Goal: Communication & Community: Answer question/provide support

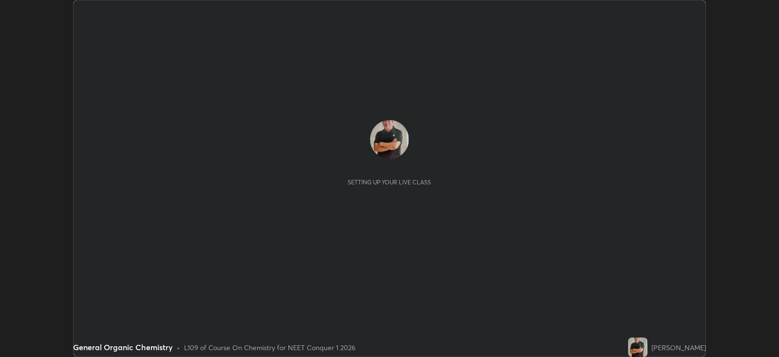
scroll to position [356, 779]
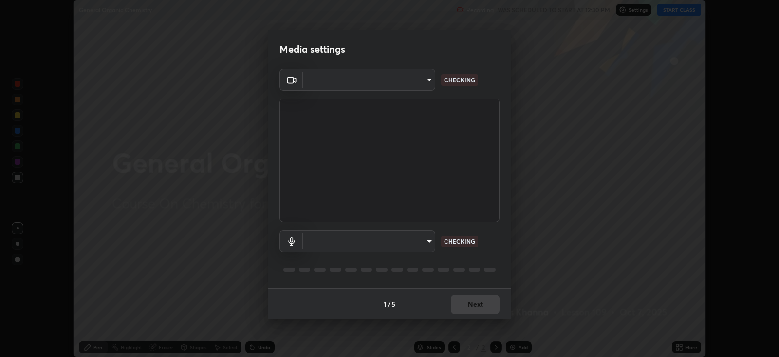
type input "db11550c6627cd1456fd7c992929e7e19338e9c76f4b1d491d27fd0e93a561d0"
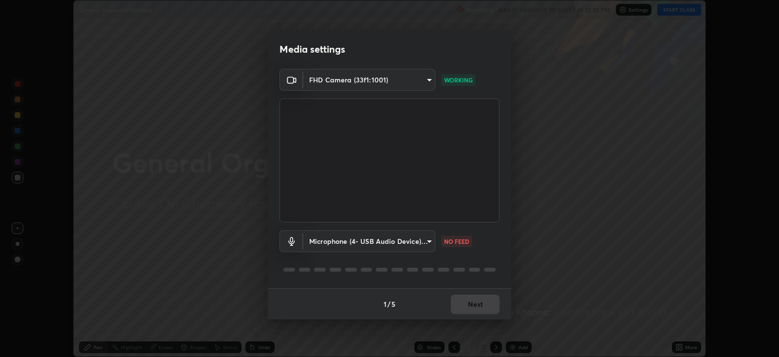
click at [413, 236] on body "Erase all General Organic Chemistry Recording WAS SCHEDULED TO START AT 12:30 P…" at bounding box center [389, 178] width 779 height 357
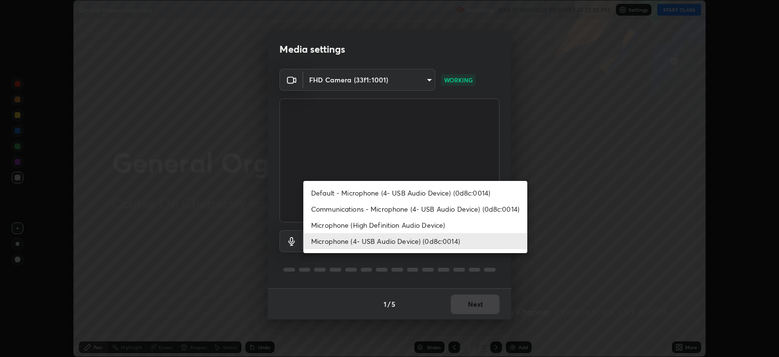
click at [435, 208] on li "Communications - Microphone (4- USB Audio Device) (0d8c:0014)" at bounding box center [415, 209] width 224 height 16
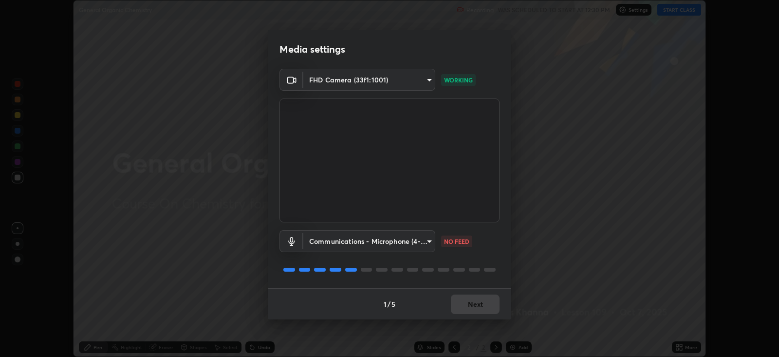
click at [417, 243] on body "Erase all General Organic Chemistry Recording WAS SCHEDULED TO START AT 12:30 P…" at bounding box center [389, 178] width 779 height 357
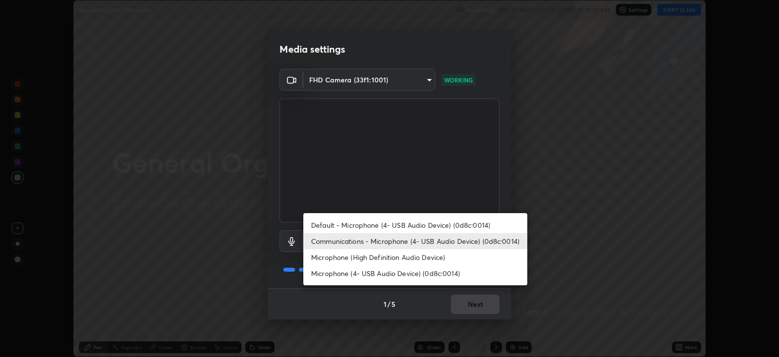
click at [416, 275] on li "Microphone (4- USB Audio Device) (0d8c:0014)" at bounding box center [415, 273] width 224 height 16
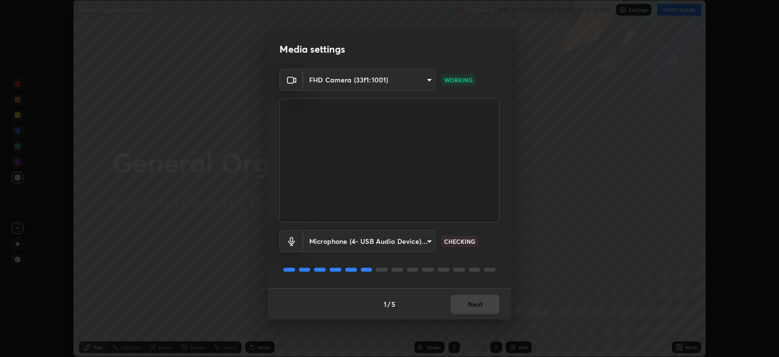
type input "d805ff438e7078c1de71cb4717de75612b37844973a4f27df63e8d5766dad93f"
click at [478, 297] on button "Next" at bounding box center [475, 303] width 49 height 19
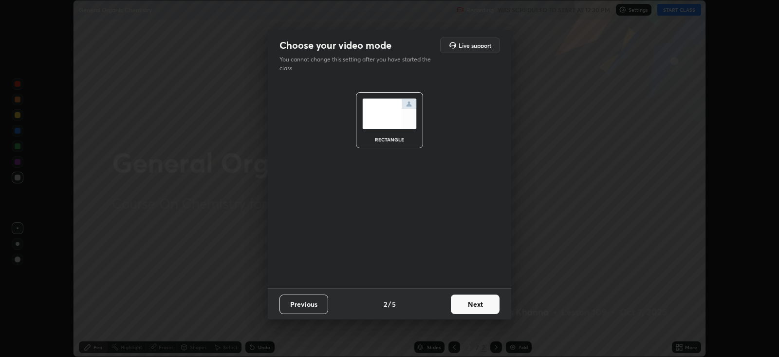
click at [482, 303] on button "Next" at bounding box center [475, 303] width 49 height 19
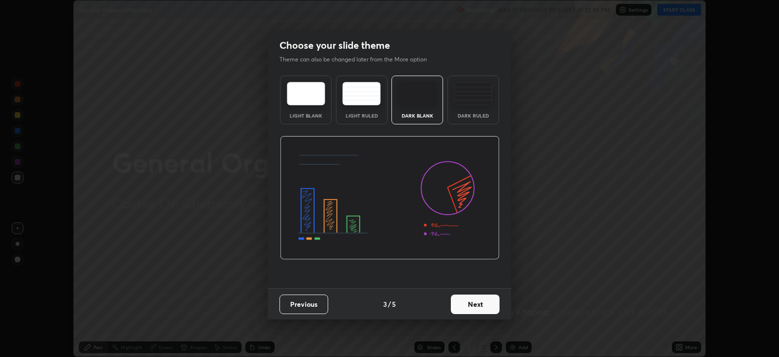
click at [483, 303] on button "Next" at bounding box center [475, 303] width 49 height 19
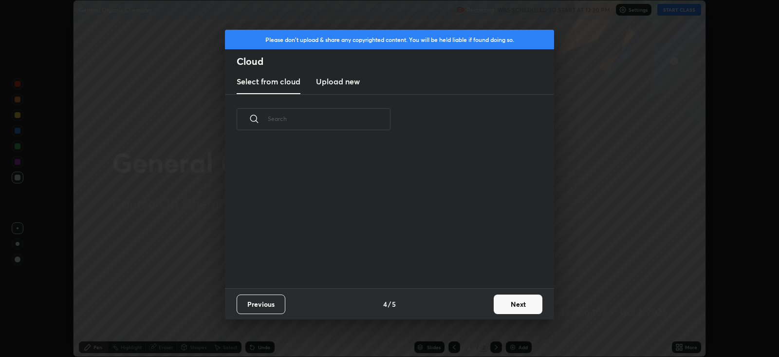
click at [485, 303] on div "Previous 4 / 5 Next" at bounding box center [389, 303] width 329 height 31
click at [518, 302] on button "Next" at bounding box center [518, 303] width 49 height 19
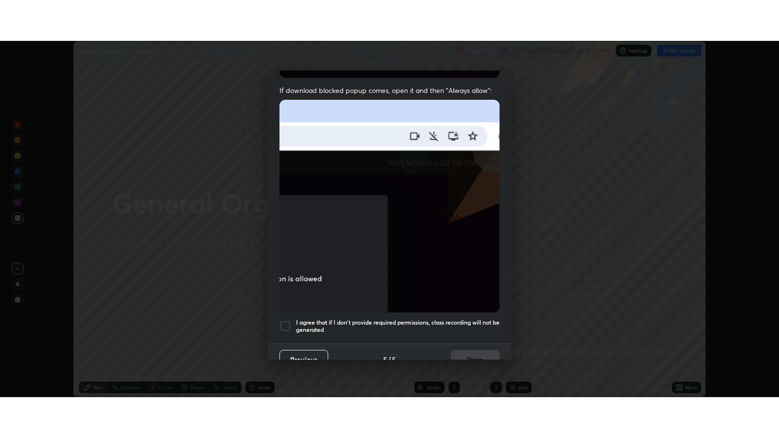
scroll to position [197, 0]
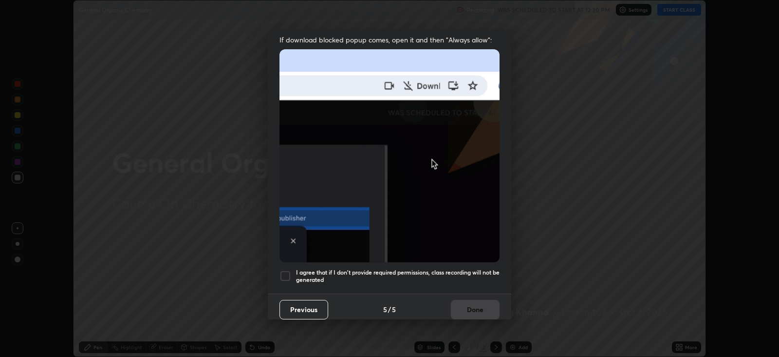
click at [285, 270] on div at bounding box center [286, 276] width 12 height 12
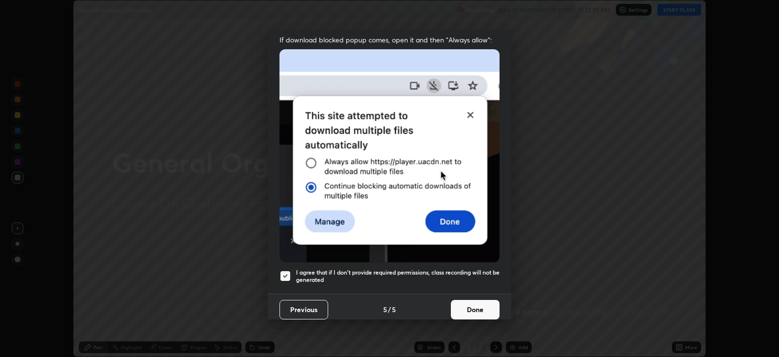
click at [473, 304] on button "Done" at bounding box center [475, 309] width 49 height 19
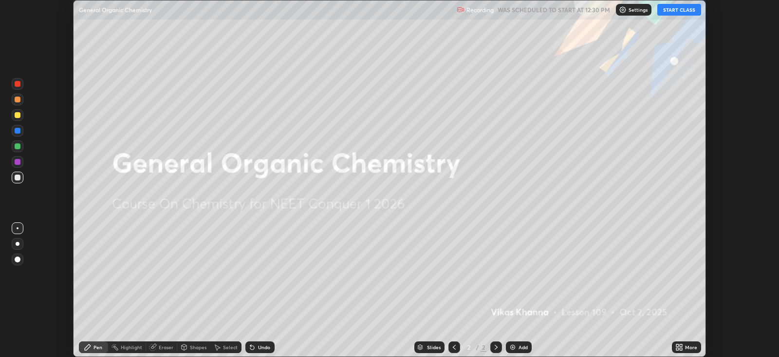
click at [684, 8] on button "START CLASS" at bounding box center [680, 10] width 44 height 12
click at [689, 348] on div "More" at bounding box center [691, 346] width 12 height 5
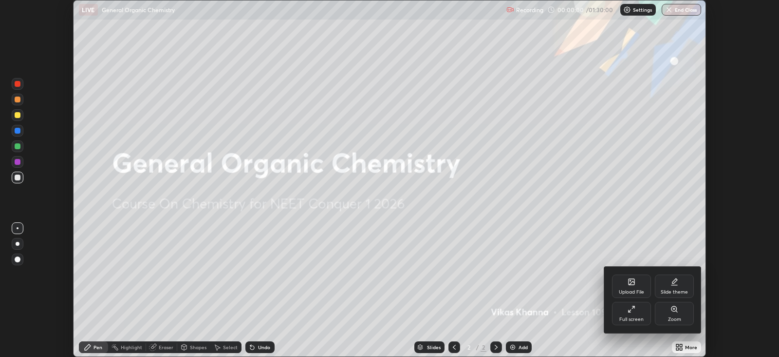
click at [632, 309] on icon at bounding box center [632, 309] width 8 height 8
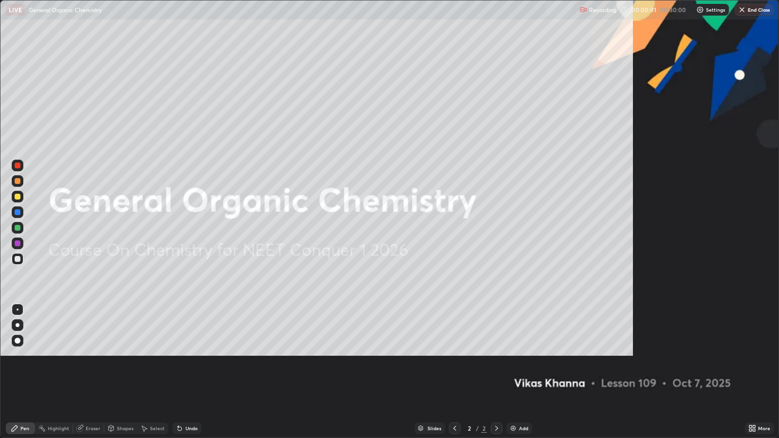
scroll to position [438, 779]
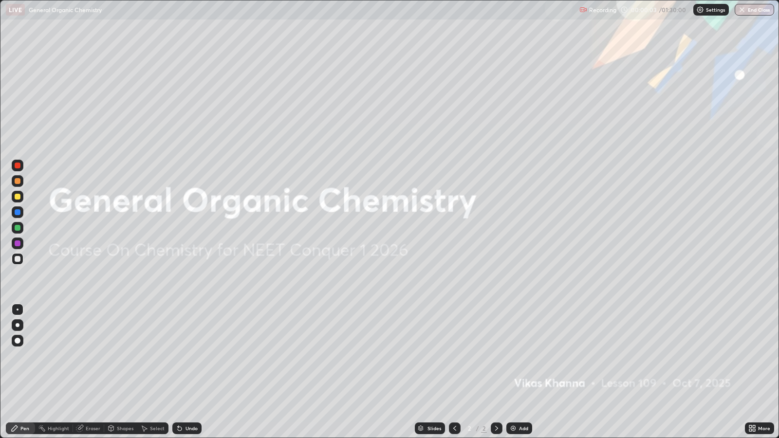
click at [24, 356] on div "Pen" at bounding box center [24, 428] width 9 height 5
click at [26, 356] on div "Pen" at bounding box center [24, 428] width 9 height 5
click at [17, 341] on div at bounding box center [18, 341] width 6 height 6
click at [19, 198] on div at bounding box center [18, 197] width 6 height 6
click at [521, 356] on div "Add" at bounding box center [523, 428] width 9 height 5
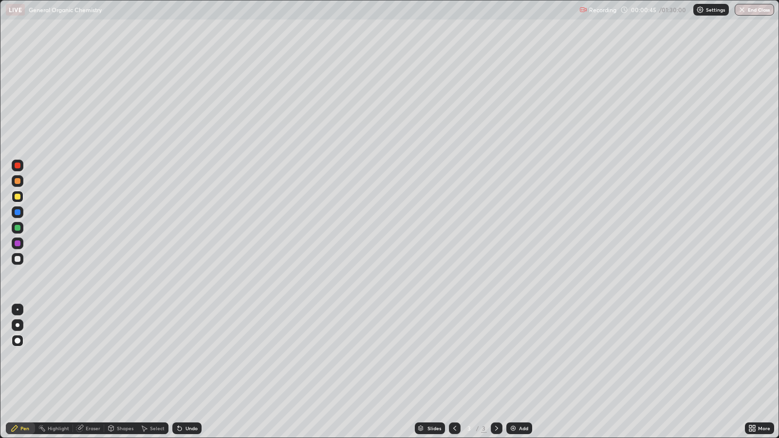
click at [17, 197] on div at bounding box center [18, 197] width 6 height 6
click at [127, 356] on div "Shapes" at bounding box center [125, 428] width 17 height 5
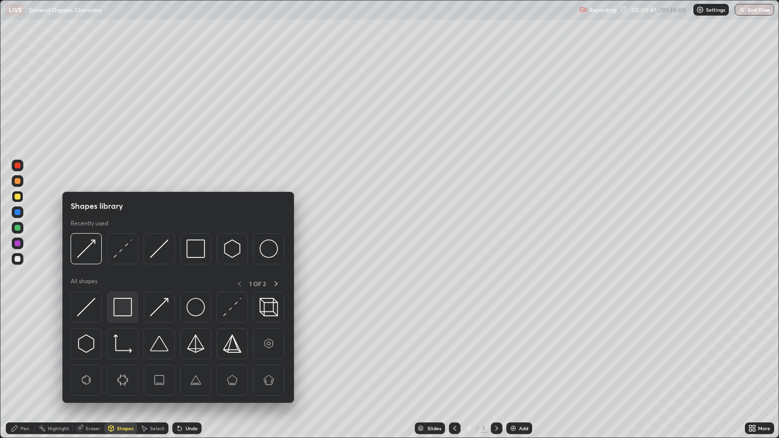
click at [125, 303] on img at bounding box center [122, 307] width 19 height 19
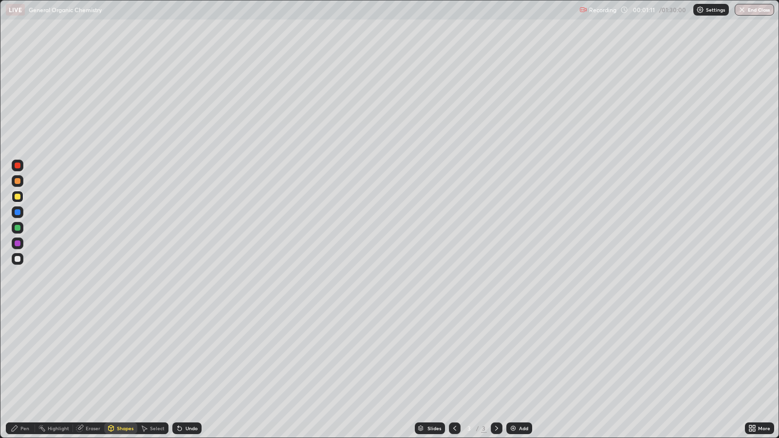
click at [119, 356] on div "Shapes" at bounding box center [120, 429] width 33 height 12
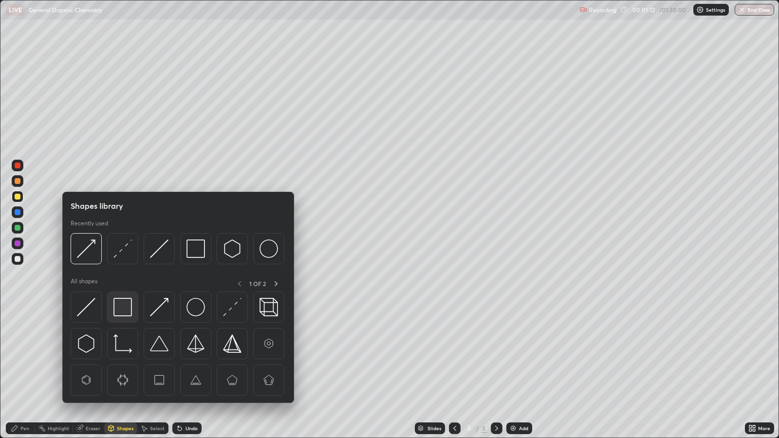
click at [124, 303] on img at bounding box center [122, 307] width 19 height 19
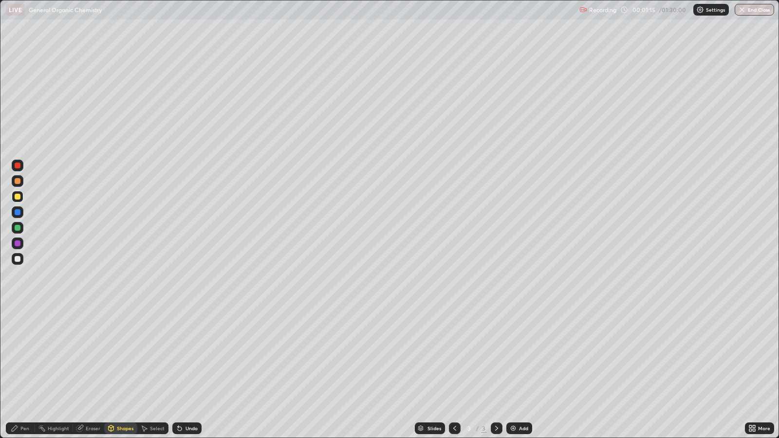
click at [22, 356] on div "Pen" at bounding box center [24, 428] width 9 height 5
click at [19, 180] on div at bounding box center [18, 181] width 6 height 6
click at [125, 356] on div "Shapes" at bounding box center [125, 428] width 17 height 5
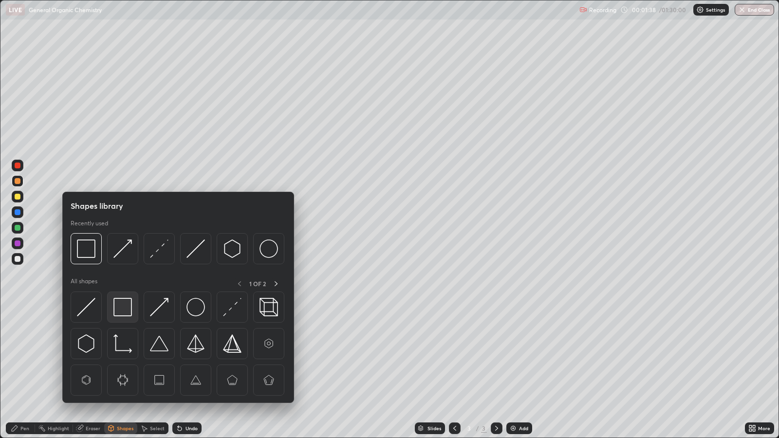
click at [125, 307] on img at bounding box center [122, 307] width 19 height 19
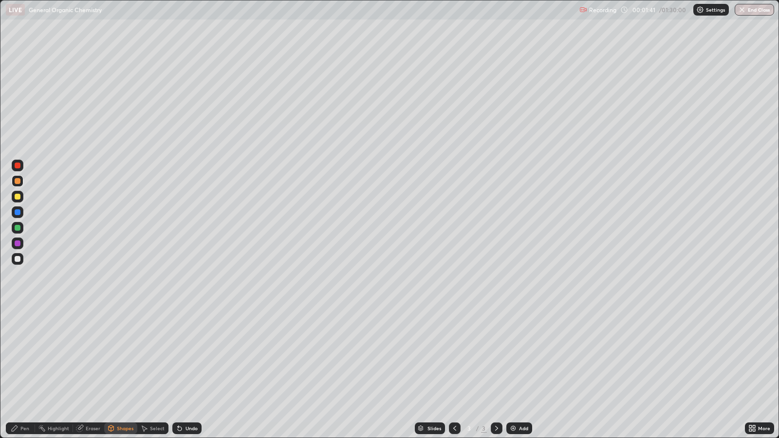
click at [22, 356] on div "Pen" at bounding box center [24, 428] width 9 height 5
click at [18, 197] on div at bounding box center [18, 197] width 6 height 6
click at [121, 356] on div "Shapes" at bounding box center [125, 428] width 17 height 5
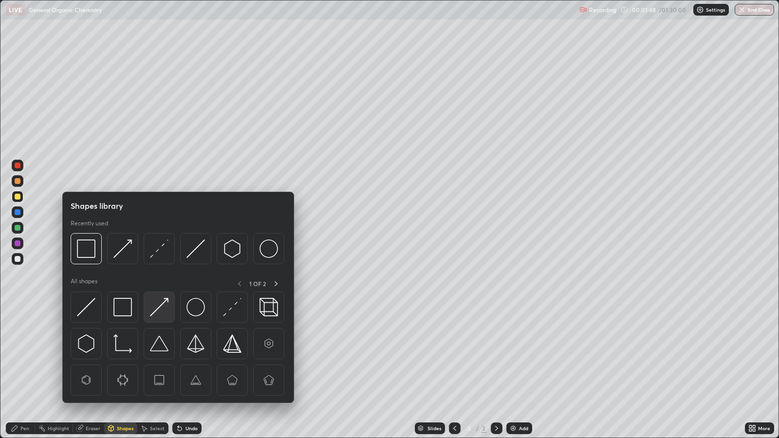
click at [163, 305] on img at bounding box center [159, 307] width 19 height 19
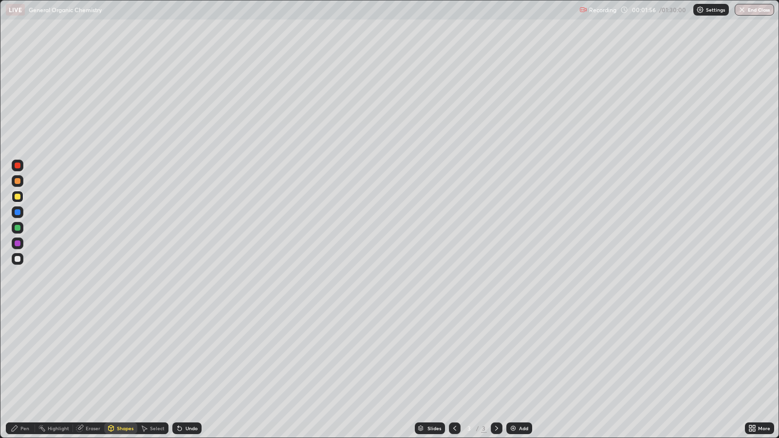
click at [19, 356] on div "Pen" at bounding box center [20, 429] width 29 height 12
click at [525, 356] on div "Add" at bounding box center [523, 428] width 9 height 5
click at [127, 356] on div "Shapes" at bounding box center [125, 428] width 17 height 5
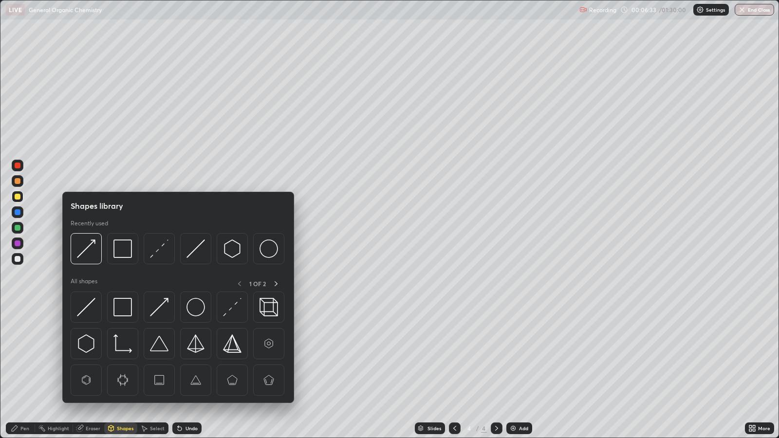
click at [164, 307] on img at bounding box center [159, 307] width 19 height 19
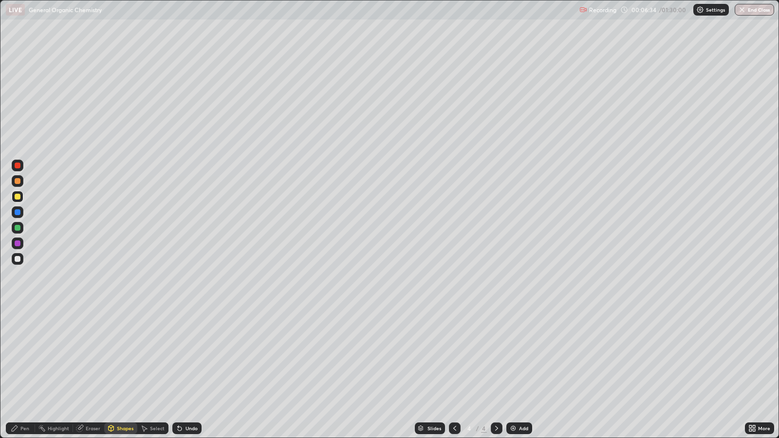
click at [19, 227] on div at bounding box center [18, 228] width 6 height 6
click at [24, 356] on div "Pen" at bounding box center [24, 428] width 9 height 5
click at [120, 356] on div "Shapes" at bounding box center [120, 429] width 33 height 12
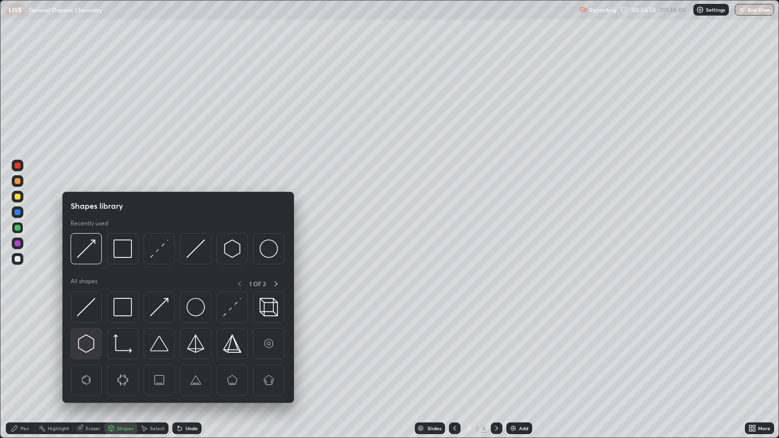
click at [88, 341] on img at bounding box center [86, 344] width 19 height 19
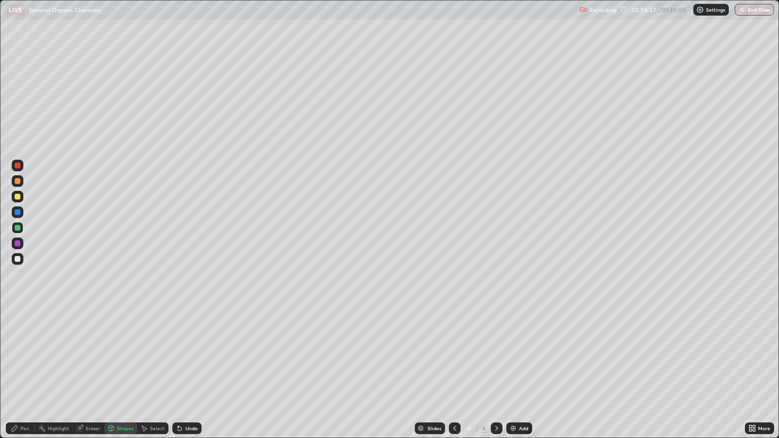
click at [26, 356] on div "Pen" at bounding box center [24, 428] width 9 height 5
click at [125, 356] on div "Shapes" at bounding box center [125, 428] width 17 height 5
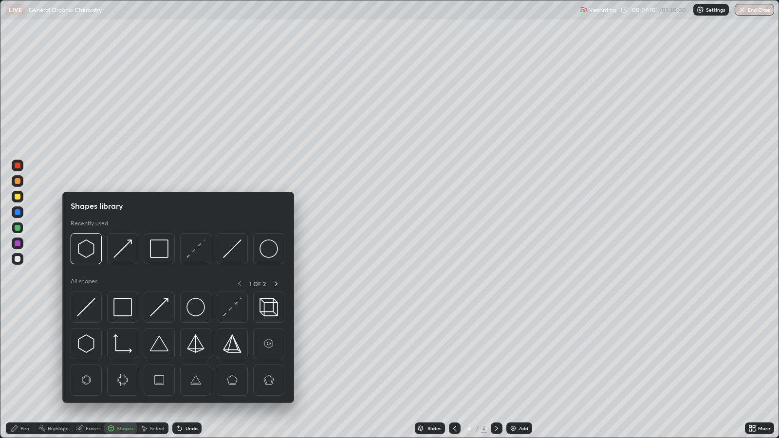
click at [87, 247] on img at bounding box center [86, 249] width 19 height 19
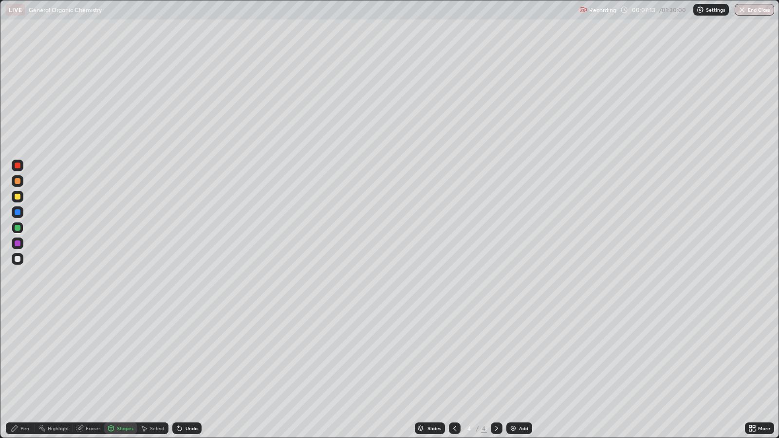
click at [21, 356] on div "Pen" at bounding box center [24, 428] width 9 height 5
click at [523, 356] on div "Add" at bounding box center [523, 428] width 9 height 5
click at [123, 356] on div "Shapes" at bounding box center [125, 428] width 17 height 5
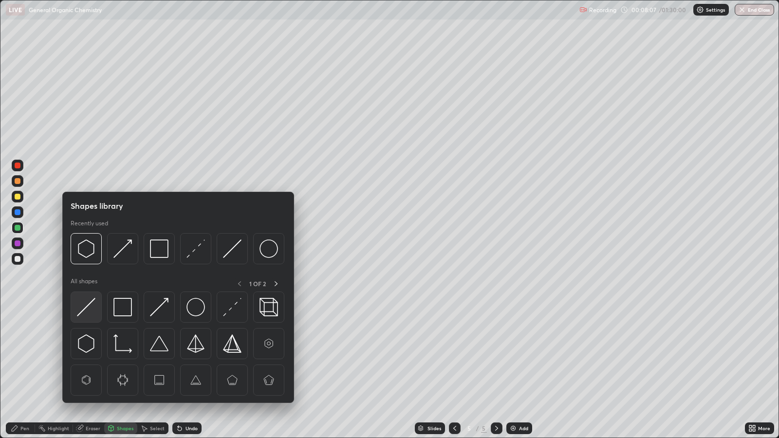
click at [89, 311] on img at bounding box center [86, 307] width 19 height 19
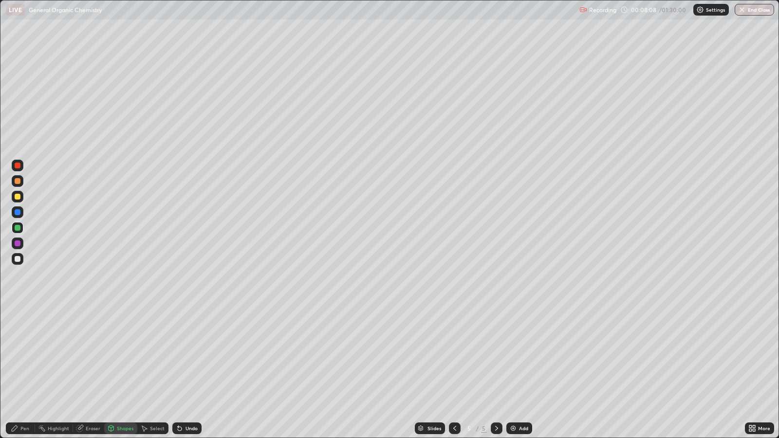
click at [18, 197] on div at bounding box center [18, 197] width 6 height 6
click at [27, 356] on div "Pen" at bounding box center [24, 428] width 9 height 5
click at [18, 181] on div at bounding box center [18, 181] width 6 height 6
click at [122, 356] on div "Shapes" at bounding box center [125, 428] width 17 height 5
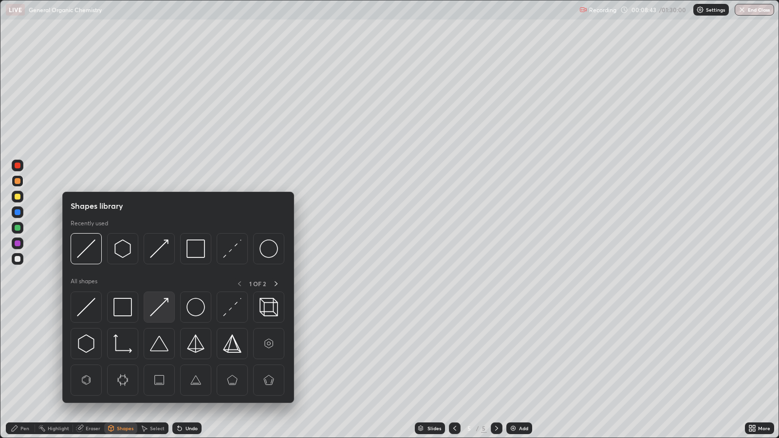
click at [156, 308] on img at bounding box center [159, 307] width 19 height 19
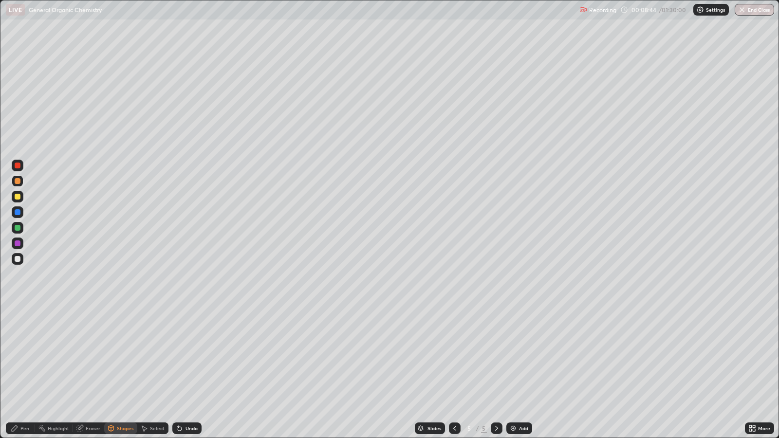
click at [19, 195] on div at bounding box center [18, 197] width 6 height 6
click at [24, 356] on div "Pen" at bounding box center [24, 428] width 9 height 5
click at [523, 356] on div "Add" at bounding box center [523, 428] width 9 height 5
click at [122, 356] on div "Shapes" at bounding box center [125, 428] width 17 height 5
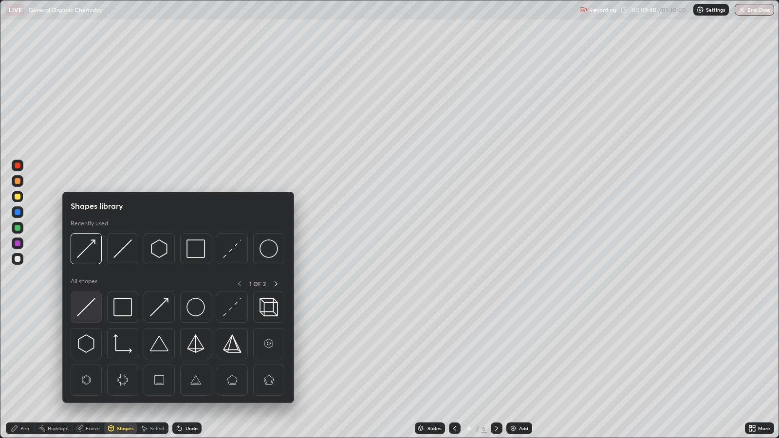
click at [90, 307] on img at bounding box center [86, 307] width 19 height 19
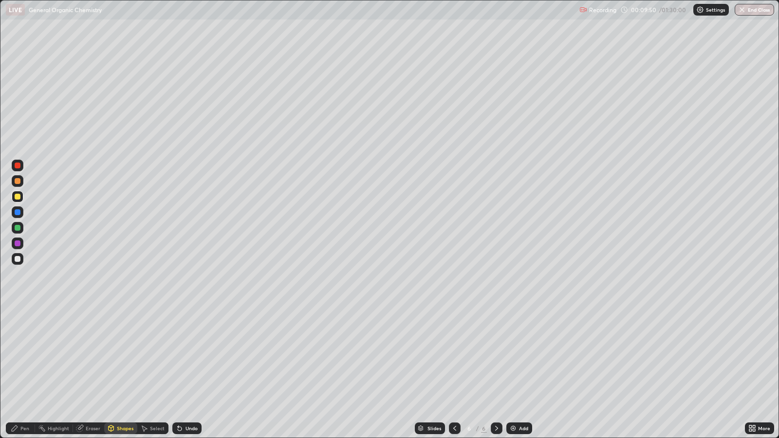
click at [25, 356] on div "Pen" at bounding box center [24, 428] width 9 height 5
click at [516, 356] on div "Add" at bounding box center [520, 429] width 26 height 12
click at [127, 356] on div "Shapes" at bounding box center [125, 428] width 17 height 5
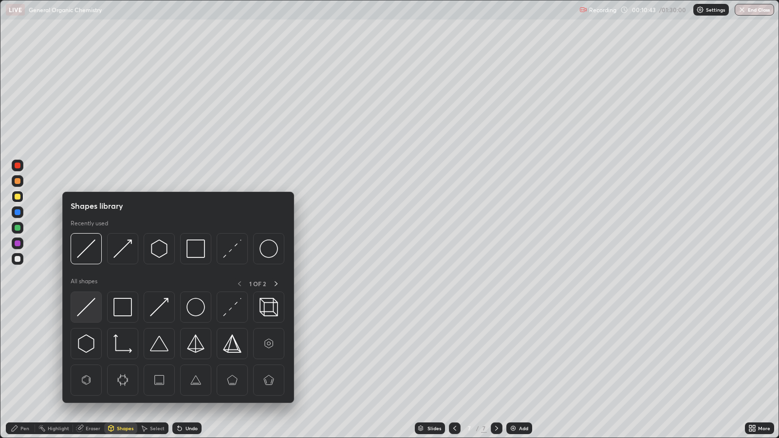
click at [89, 308] on img at bounding box center [86, 307] width 19 height 19
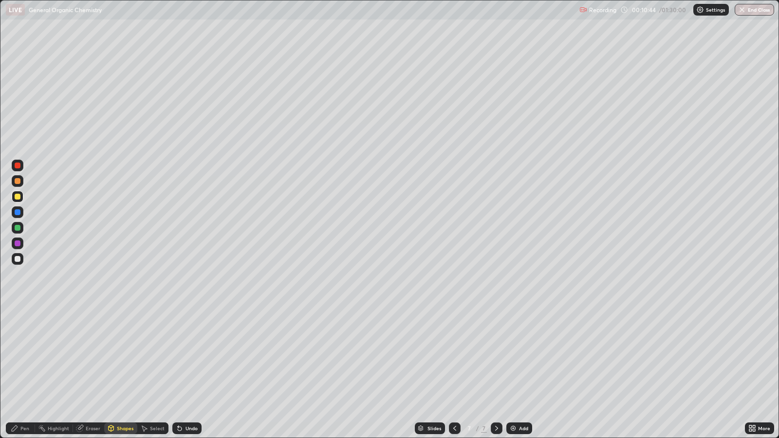
click at [19, 243] on div at bounding box center [18, 244] width 6 height 6
click at [21, 356] on div "Pen" at bounding box center [24, 428] width 9 height 5
click at [191, 356] on div "Undo" at bounding box center [192, 428] width 12 height 5
click at [124, 356] on div "Shapes" at bounding box center [125, 428] width 17 height 5
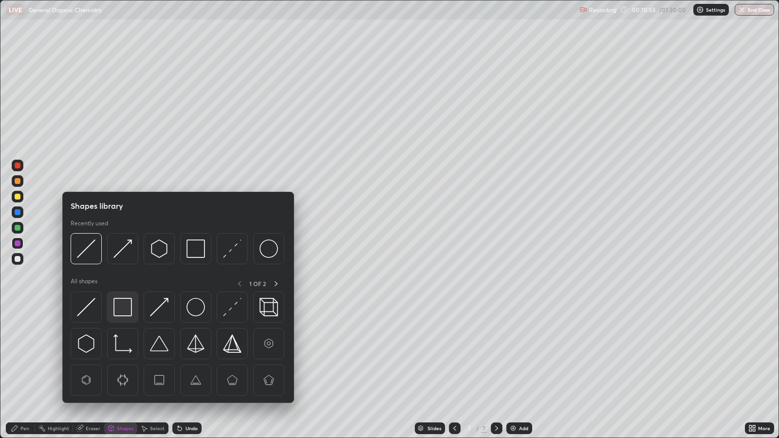
click at [125, 308] on img at bounding box center [122, 307] width 19 height 19
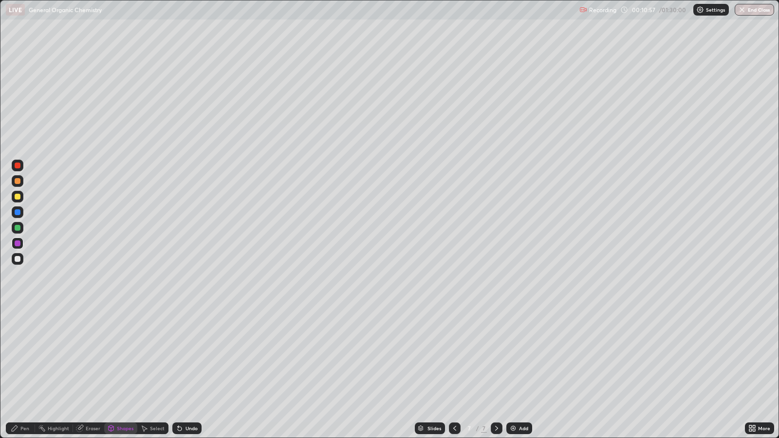
click at [120, 356] on div "Shapes" at bounding box center [125, 428] width 17 height 5
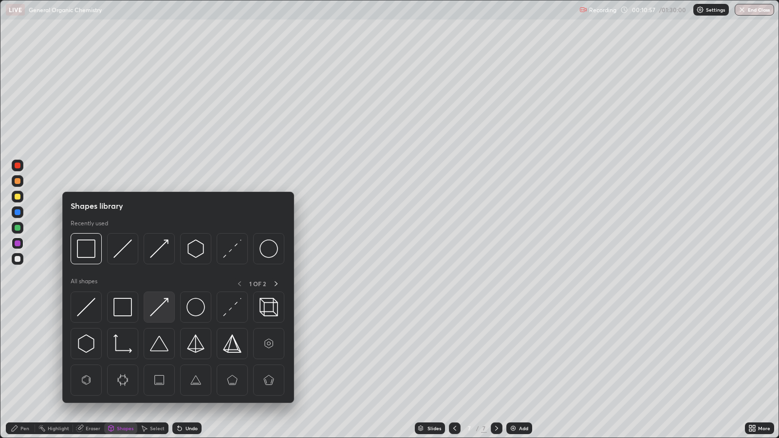
click at [161, 307] on img at bounding box center [159, 307] width 19 height 19
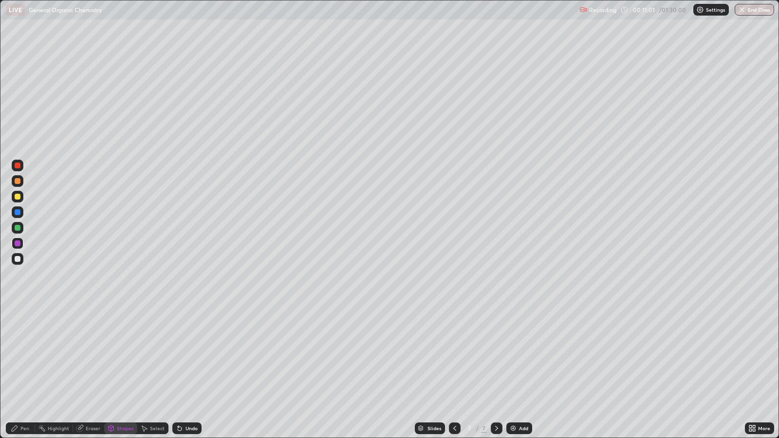
click at [27, 356] on div "Pen" at bounding box center [24, 428] width 9 height 5
click at [19, 197] on div at bounding box center [18, 197] width 6 height 6
click at [518, 356] on div "Add" at bounding box center [520, 429] width 26 height 12
click at [189, 356] on div "Undo" at bounding box center [192, 428] width 12 height 5
click at [188, 356] on div "Undo" at bounding box center [192, 428] width 12 height 5
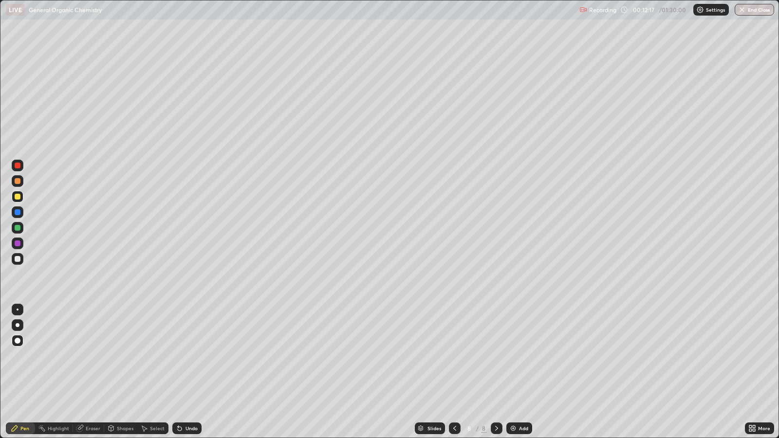
click at [191, 356] on div "Undo" at bounding box center [192, 428] width 12 height 5
click at [192, 356] on div "Undo" at bounding box center [192, 428] width 12 height 5
click at [125, 356] on div "Shapes" at bounding box center [125, 428] width 17 height 5
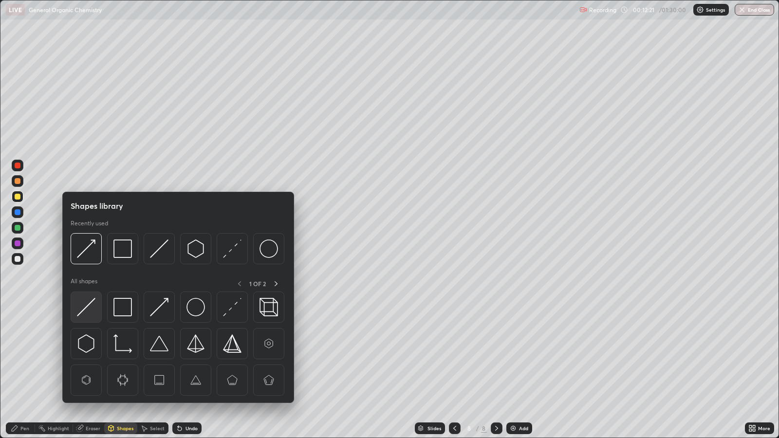
click at [89, 306] on img at bounding box center [86, 307] width 19 height 19
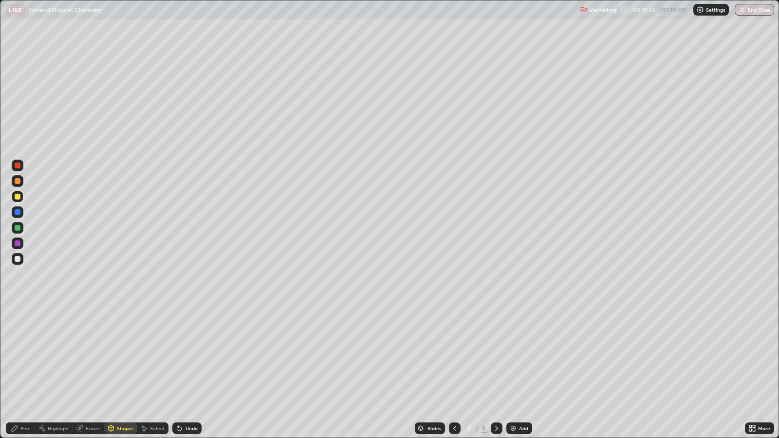
click at [523, 356] on div "Add" at bounding box center [523, 428] width 9 height 5
click at [186, 356] on div "Undo" at bounding box center [192, 428] width 12 height 5
click at [25, 356] on div "Pen" at bounding box center [20, 429] width 29 height 12
click at [184, 356] on div "Undo" at bounding box center [186, 429] width 29 height 12
click at [185, 356] on div "Undo" at bounding box center [186, 429] width 29 height 12
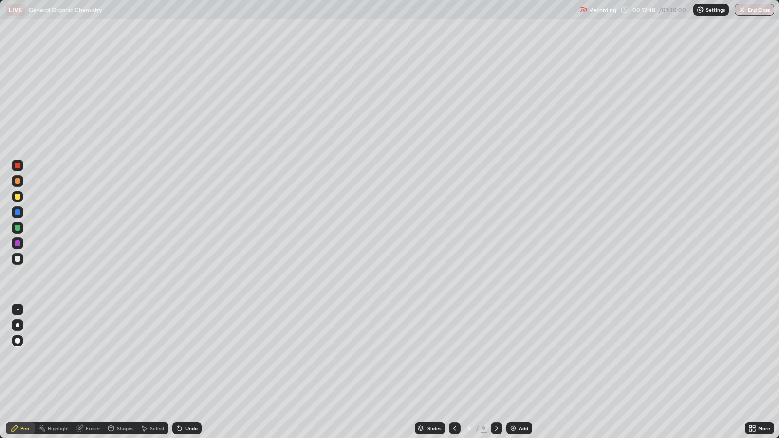
click at [186, 356] on div "Undo" at bounding box center [186, 429] width 29 height 12
click at [454, 356] on icon at bounding box center [455, 429] width 8 height 8
click at [18, 244] on div at bounding box center [18, 244] width 6 height 6
click at [523, 356] on div "Add" at bounding box center [523, 428] width 9 height 5
click at [191, 356] on div "Undo" at bounding box center [192, 428] width 12 height 5
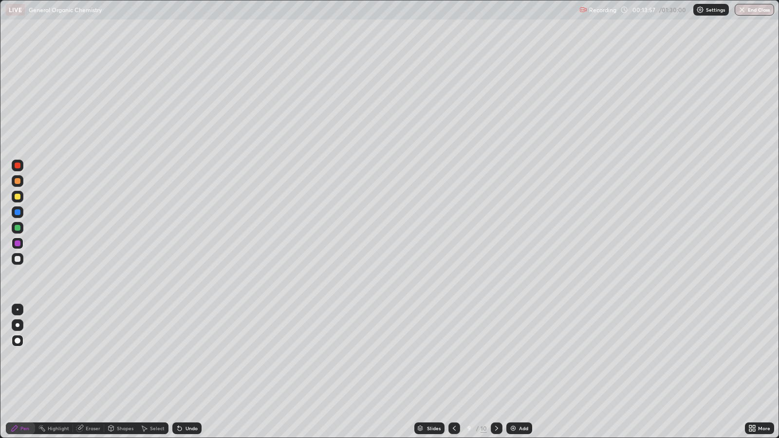
click at [190, 356] on div "Undo" at bounding box center [192, 428] width 12 height 5
click at [191, 356] on div "Undo" at bounding box center [192, 428] width 12 height 5
click at [188, 356] on div "Undo" at bounding box center [186, 429] width 29 height 12
click at [189, 356] on div "Undo" at bounding box center [192, 428] width 12 height 5
click at [190, 356] on div "Undo" at bounding box center [192, 428] width 12 height 5
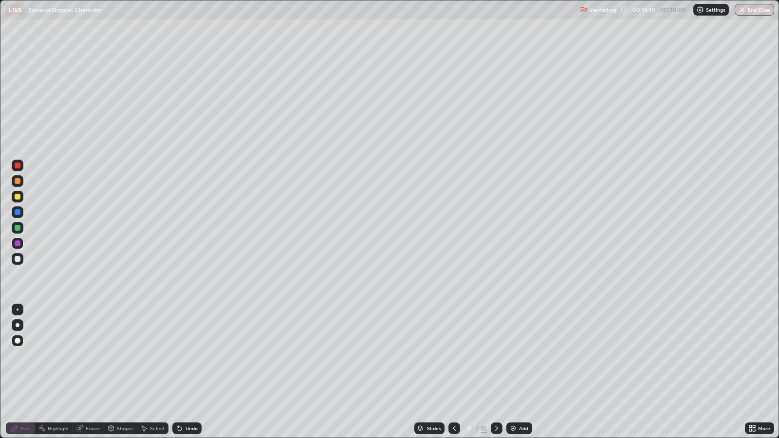
click at [185, 356] on div "Undo" at bounding box center [186, 429] width 29 height 12
click at [190, 356] on div "Undo" at bounding box center [192, 428] width 12 height 5
click at [188, 356] on div "Undo" at bounding box center [192, 428] width 12 height 5
click at [189, 356] on div "Undo" at bounding box center [192, 428] width 12 height 5
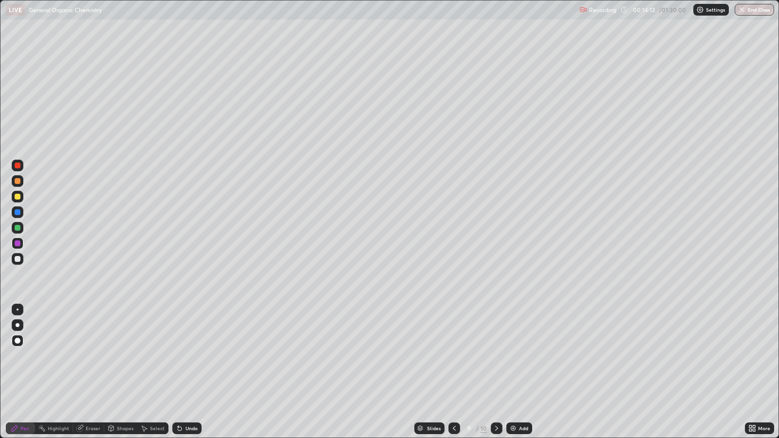
click at [190, 356] on div "Undo" at bounding box center [192, 428] width 12 height 5
click at [189, 356] on div "Undo" at bounding box center [192, 428] width 12 height 5
click at [94, 356] on div "Eraser" at bounding box center [93, 428] width 15 height 5
click at [452, 356] on icon at bounding box center [455, 429] width 8 height 8
click at [125, 356] on div "Shapes" at bounding box center [125, 428] width 17 height 5
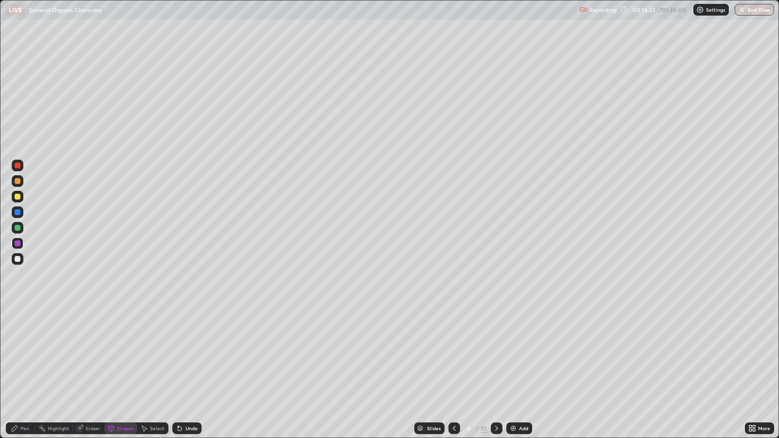
click at [94, 356] on div "Eraser" at bounding box center [88, 429] width 31 height 12
click at [19, 341] on div at bounding box center [18, 341] width 6 height 6
click at [27, 356] on div "Pen" at bounding box center [24, 428] width 9 height 5
click at [123, 356] on div "Shapes" at bounding box center [125, 428] width 17 height 5
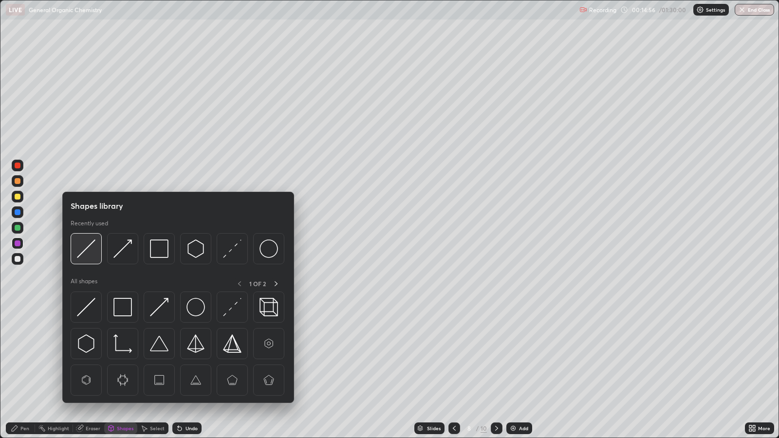
click at [85, 250] on img at bounding box center [86, 249] width 19 height 19
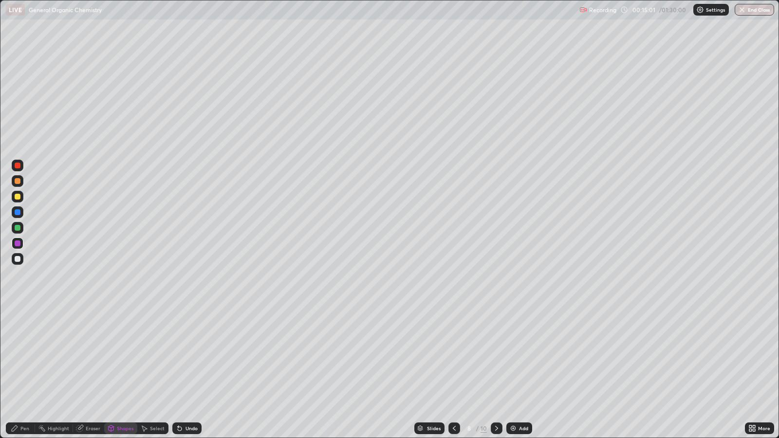
click at [496, 356] on icon at bounding box center [497, 429] width 8 height 8
click at [97, 356] on div "Eraser" at bounding box center [88, 429] width 31 height 12
click at [17, 356] on icon at bounding box center [15, 429] width 8 height 8
click at [453, 356] on icon at bounding box center [455, 429] width 8 height 8
click at [523, 356] on div "Add" at bounding box center [523, 428] width 9 height 5
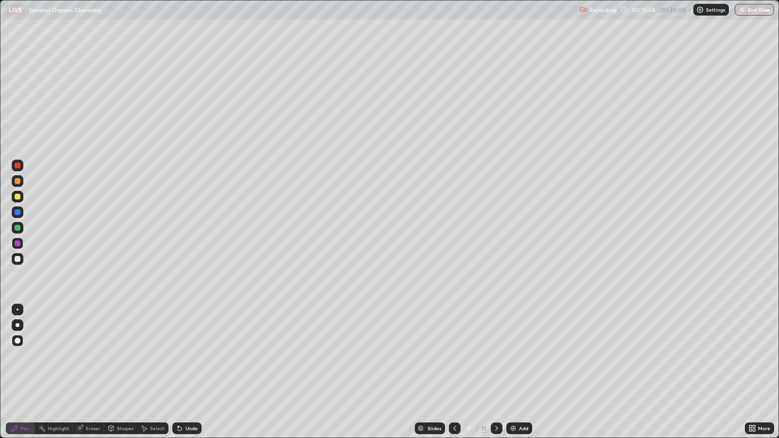
click at [126, 356] on div "Shapes" at bounding box center [125, 428] width 17 height 5
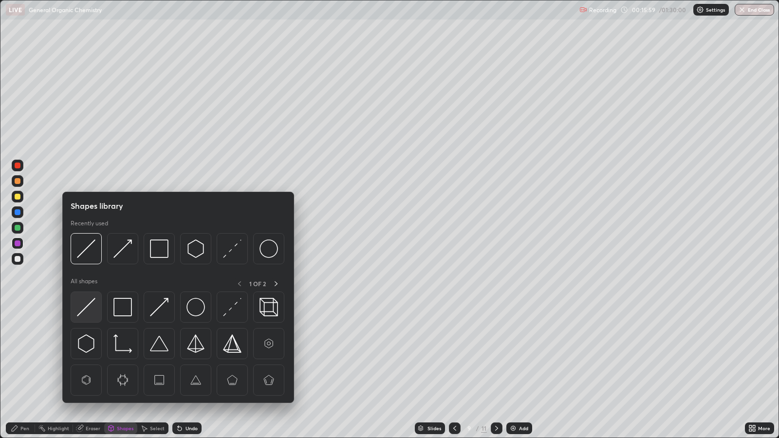
click at [93, 304] on img at bounding box center [86, 307] width 19 height 19
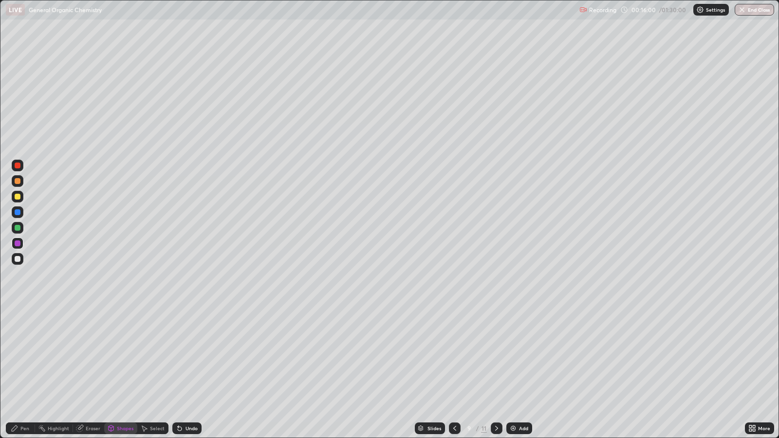
click at [19, 193] on div at bounding box center [18, 197] width 12 height 12
click at [22, 356] on div "Pen" at bounding box center [24, 428] width 9 height 5
click at [454, 356] on icon at bounding box center [455, 428] width 3 height 5
click at [459, 356] on div at bounding box center [455, 429] width 12 height 12
click at [454, 356] on icon at bounding box center [455, 429] width 8 height 8
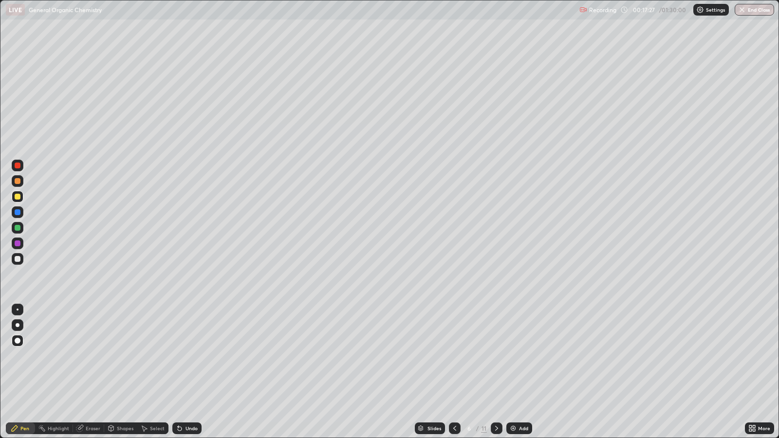
click at [454, 356] on icon at bounding box center [455, 429] width 8 height 8
click at [496, 356] on icon at bounding box center [496, 428] width 3 height 5
click at [495, 356] on icon at bounding box center [497, 429] width 8 height 8
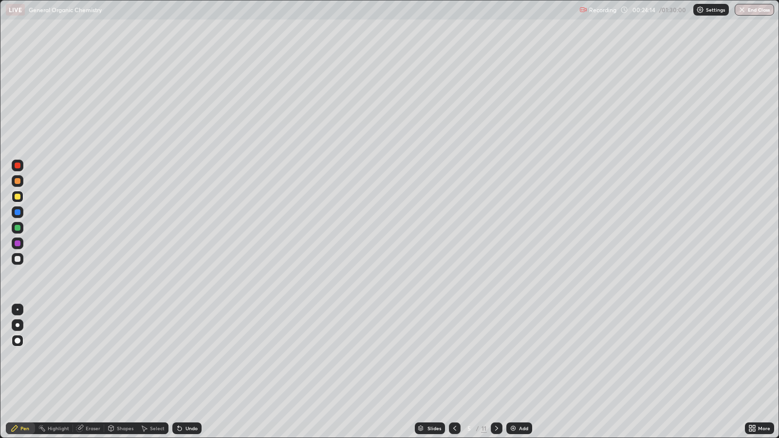
click at [497, 356] on icon at bounding box center [497, 429] width 8 height 8
click at [494, 356] on icon at bounding box center [497, 429] width 8 height 8
click at [499, 356] on div at bounding box center [497, 428] width 12 height 19
click at [495, 356] on icon at bounding box center [497, 429] width 8 height 8
click at [454, 356] on icon at bounding box center [455, 429] width 8 height 8
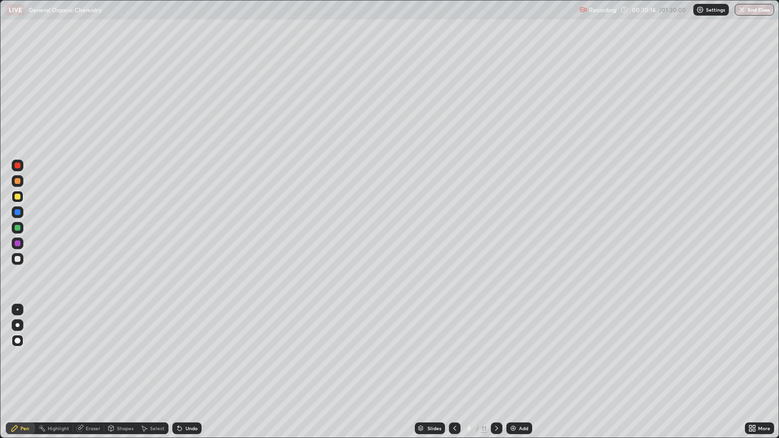
click at [497, 356] on icon at bounding box center [497, 429] width 8 height 8
click at [495, 356] on icon at bounding box center [497, 429] width 8 height 8
click at [454, 356] on icon at bounding box center [455, 429] width 8 height 8
click at [452, 356] on icon at bounding box center [455, 429] width 8 height 8
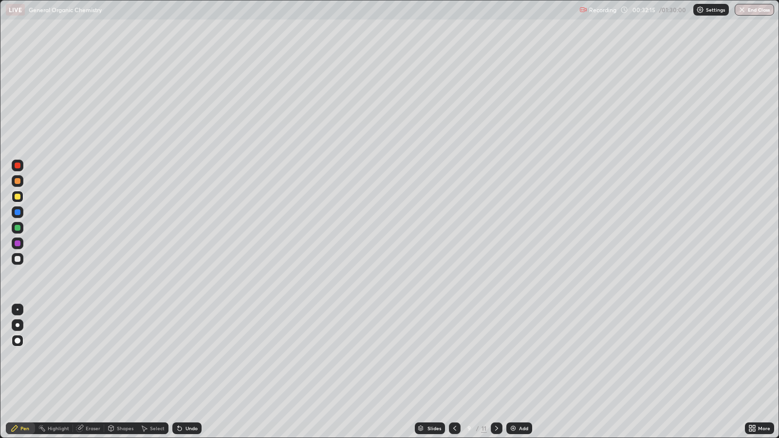
click at [523, 356] on div "Add" at bounding box center [523, 428] width 9 height 5
click at [18, 197] on div at bounding box center [18, 197] width 6 height 6
click at [127, 356] on div "Shapes" at bounding box center [125, 428] width 17 height 5
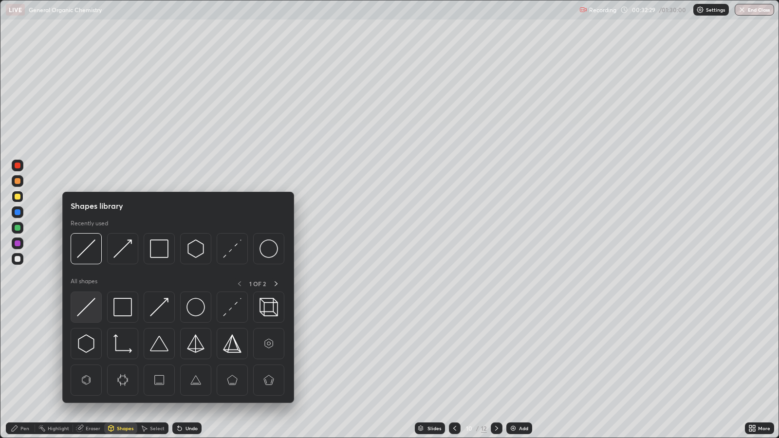
click at [89, 309] on img at bounding box center [86, 307] width 19 height 19
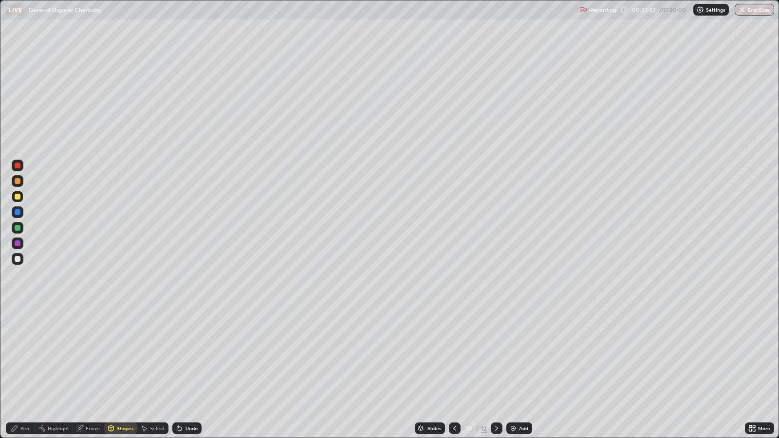
click at [121, 356] on div "Shapes" at bounding box center [125, 428] width 17 height 5
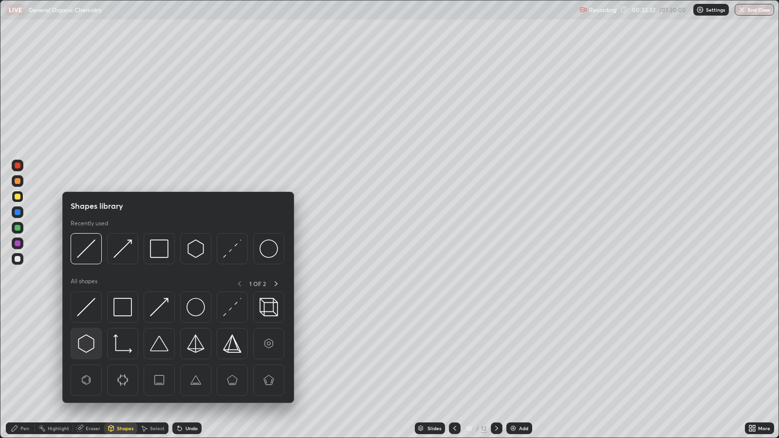
click at [85, 341] on img at bounding box center [86, 344] width 19 height 19
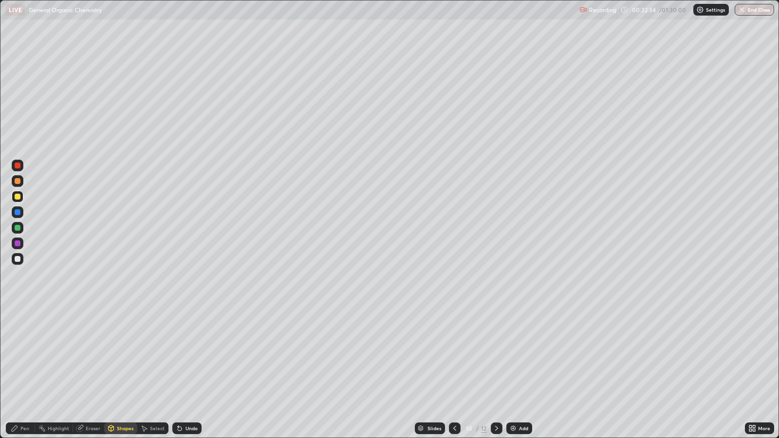
click at [25, 356] on div "Pen" at bounding box center [24, 428] width 9 height 5
click at [20, 261] on div at bounding box center [18, 259] width 12 height 12
click at [523, 356] on div "Add" at bounding box center [523, 428] width 9 height 5
click at [123, 356] on div "Shapes" at bounding box center [125, 428] width 17 height 5
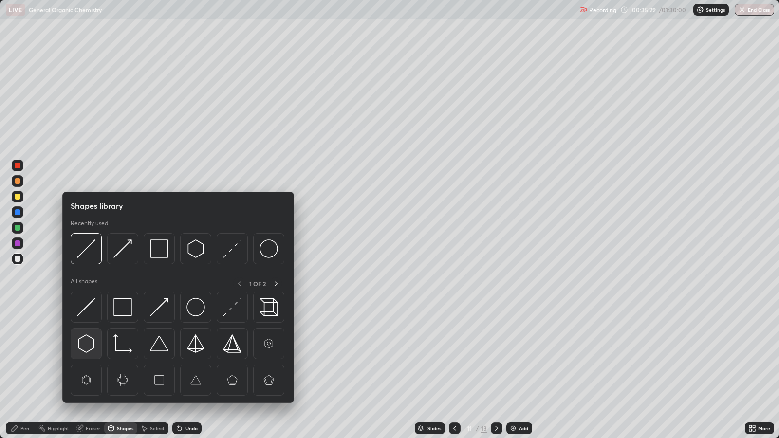
click at [88, 344] on img at bounding box center [86, 344] width 19 height 19
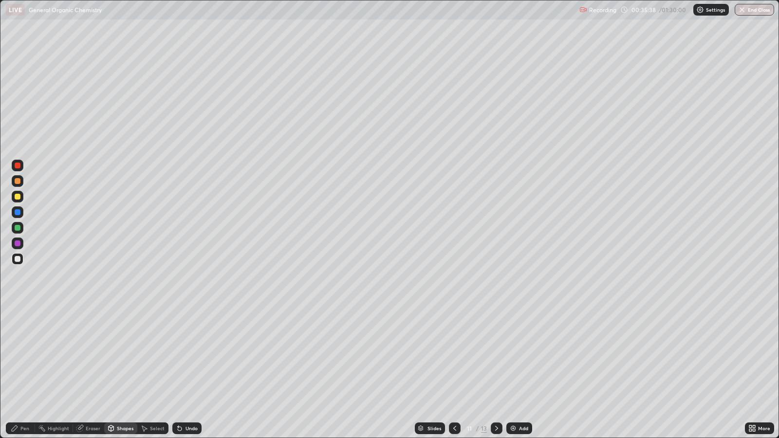
click at [25, 356] on div "Pen" at bounding box center [24, 428] width 9 height 5
click at [17, 197] on div at bounding box center [18, 197] width 6 height 6
click at [17, 212] on div at bounding box center [18, 212] width 6 height 6
click at [19, 244] on div at bounding box center [18, 244] width 6 height 6
click at [20, 228] on div at bounding box center [18, 228] width 6 height 6
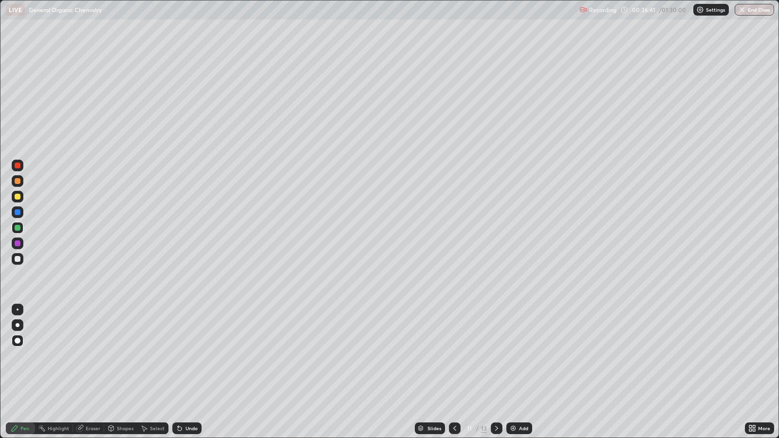
click at [19, 195] on div at bounding box center [18, 197] width 6 height 6
click at [125, 356] on div "Shapes" at bounding box center [125, 428] width 17 height 5
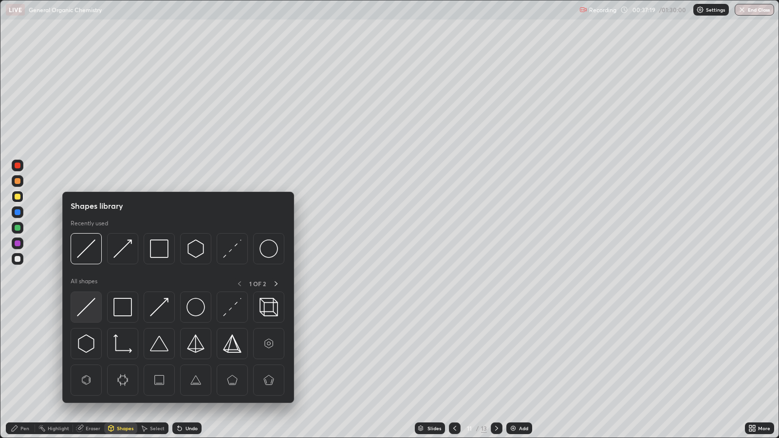
click at [91, 305] on img at bounding box center [86, 307] width 19 height 19
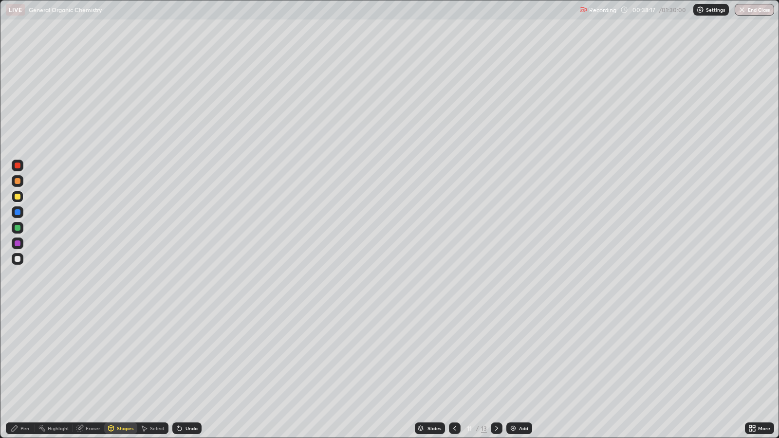
click at [191, 356] on div "Undo" at bounding box center [192, 428] width 12 height 5
click at [190, 356] on div "Undo" at bounding box center [192, 428] width 12 height 5
click at [19, 356] on div "Pen" at bounding box center [20, 429] width 29 height 12
click at [501, 356] on div at bounding box center [497, 428] width 12 height 19
click at [454, 356] on icon at bounding box center [455, 429] width 8 height 8
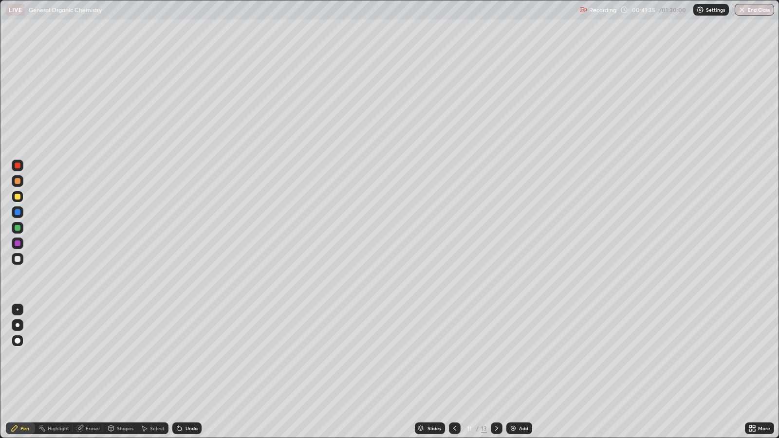
click at [523, 356] on div "Add" at bounding box center [523, 428] width 9 height 5
click at [122, 356] on div "Shapes" at bounding box center [125, 428] width 17 height 5
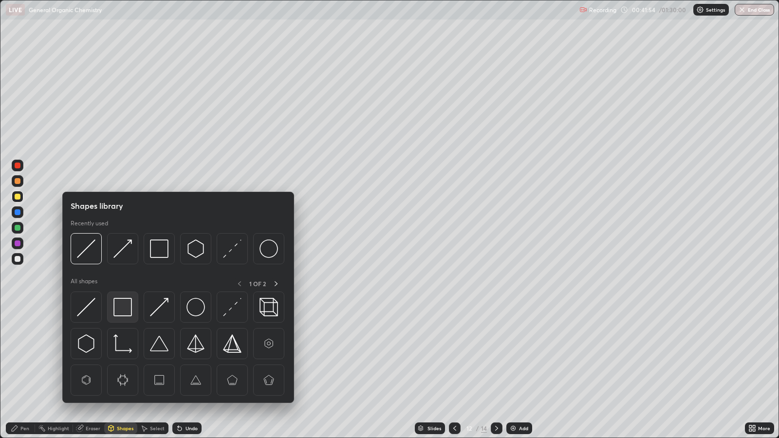
click at [124, 309] on img at bounding box center [122, 307] width 19 height 19
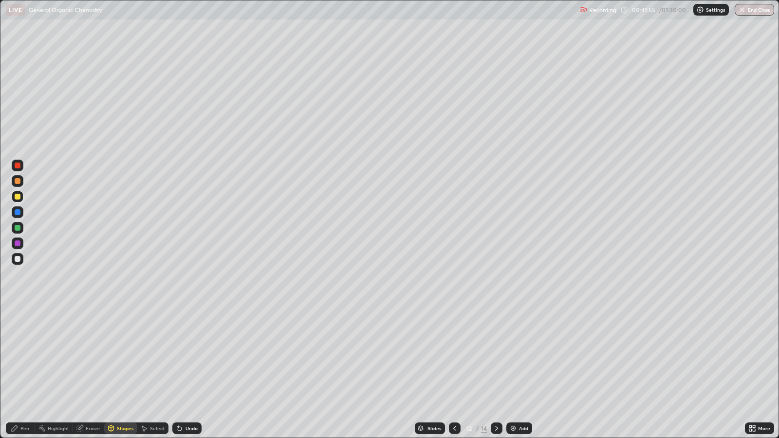
click at [19, 212] on div at bounding box center [18, 212] width 6 height 6
click at [124, 356] on div "Shapes" at bounding box center [125, 428] width 17 height 5
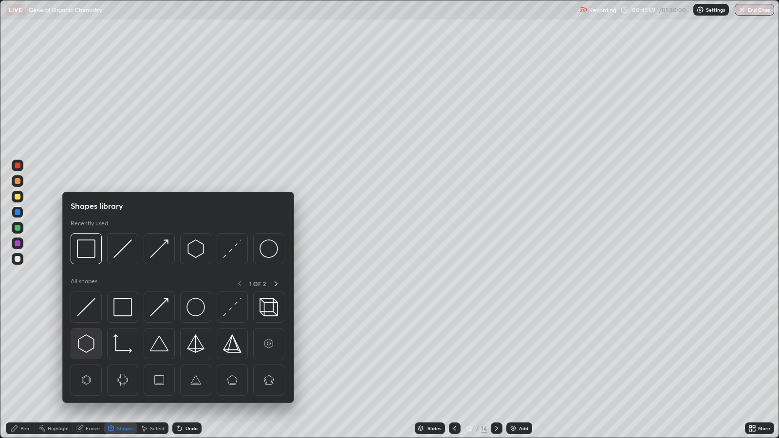
click at [86, 343] on img at bounding box center [86, 344] width 19 height 19
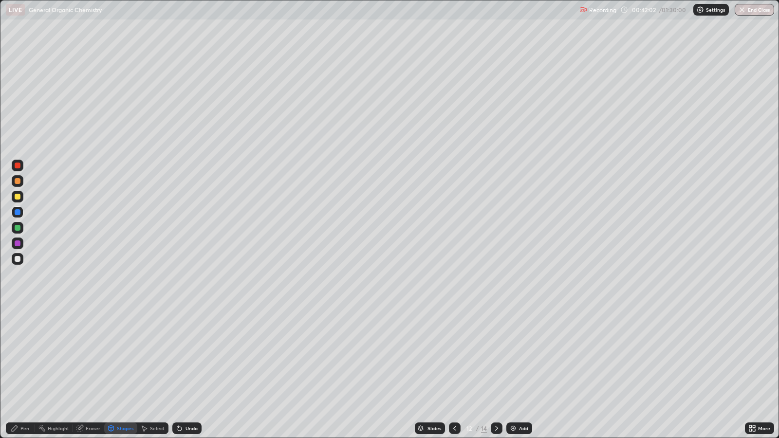
click at [24, 356] on div "Pen" at bounding box center [24, 428] width 9 height 5
click at [20, 196] on div at bounding box center [18, 197] width 6 height 6
click at [124, 356] on div "Shapes" at bounding box center [125, 428] width 17 height 5
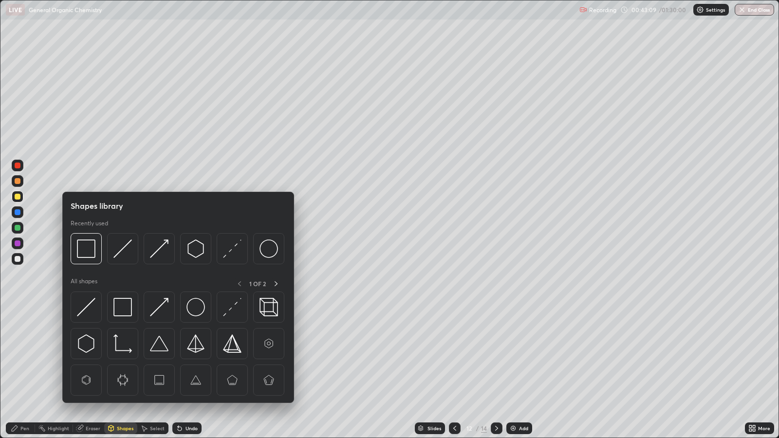
click at [167, 305] on img at bounding box center [159, 307] width 19 height 19
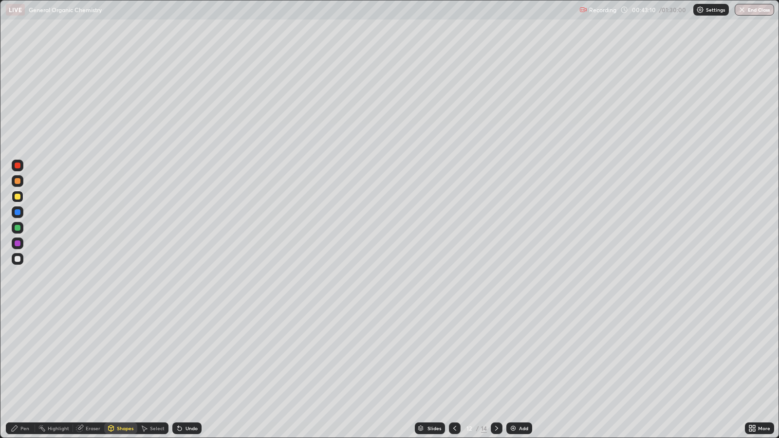
click at [18, 229] on div at bounding box center [18, 228] width 6 height 6
click at [22, 356] on div "Pen" at bounding box center [24, 428] width 9 height 5
click at [523, 356] on div "Add" at bounding box center [523, 428] width 9 height 5
click at [124, 356] on div "Shapes" at bounding box center [125, 428] width 17 height 5
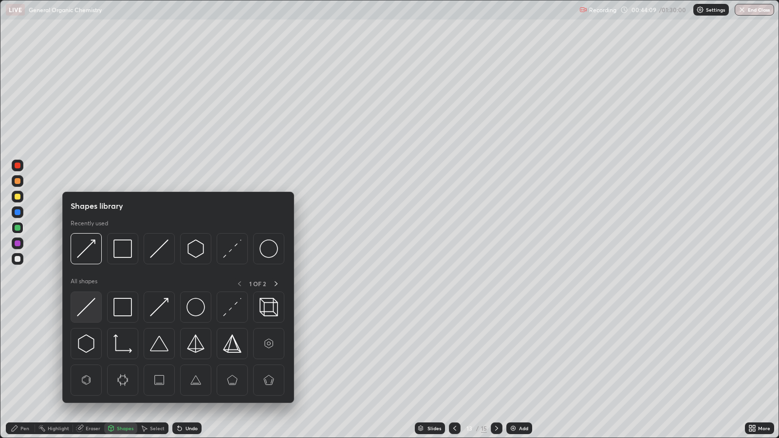
click at [94, 305] on img at bounding box center [86, 307] width 19 height 19
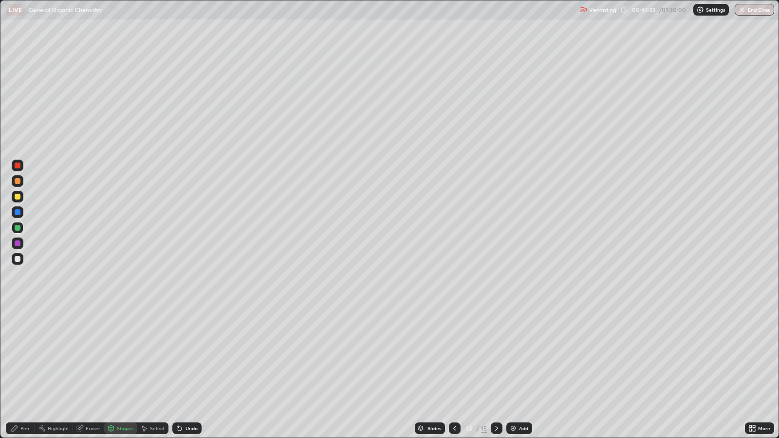
click at [195, 356] on div "Undo" at bounding box center [186, 429] width 29 height 12
click at [21, 356] on div "Pen" at bounding box center [24, 428] width 9 height 5
click at [19, 180] on div at bounding box center [18, 181] width 6 height 6
click at [121, 356] on div "Shapes" at bounding box center [125, 428] width 17 height 5
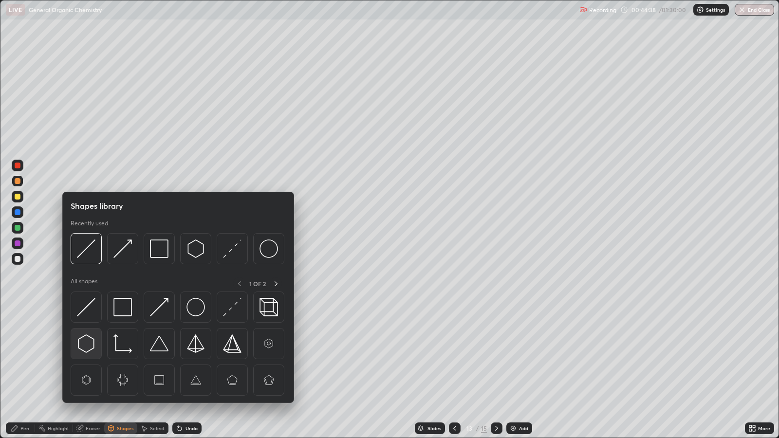
click at [87, 342] on img at bounding box center [86, 344] width 19 height 19
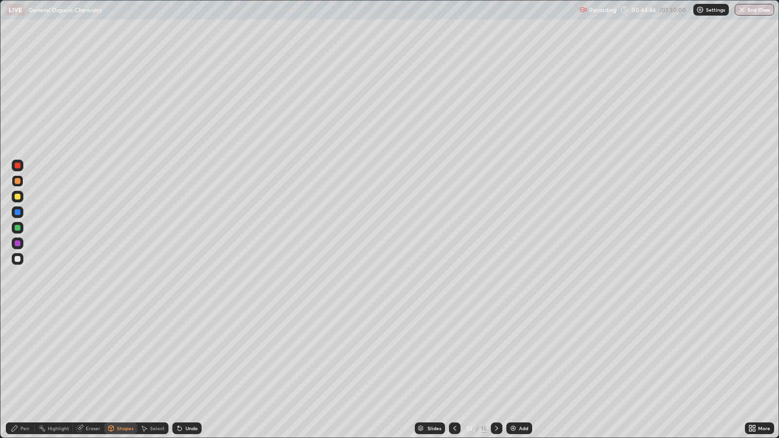
click at [29, 356] on div "Pen" at bounding box center [24, 428] width 9 height 5
click at [19, 226] on div at bounding box center [18, 228] width 6 height 6
click at [17, 195] on div at bounding box center [18, 197] width 6 height 6
click at [454, 356] on icon at bounding box center [455, 429] width 8 height 8
click at [501, 356] on div at bounding box center [497, 429] width 12 height 12
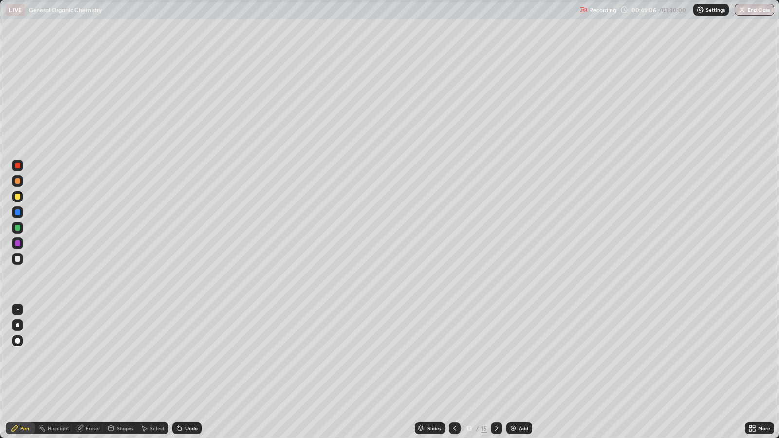
click at [519, 356] on div "Add" at bounding box center [523, 428] width 9 height 5
click at [122, 356] on div "Shapes" at bounding box center [125, 428] width 17 height 5
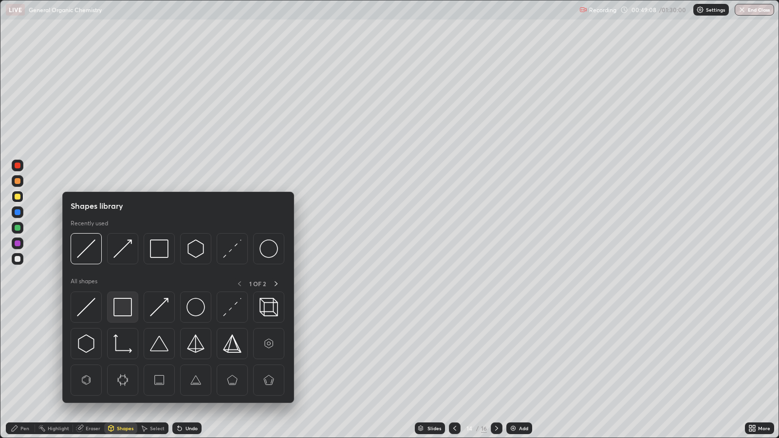
click at [125, 307] on img at bounding box center [122, 307] width 19 height 19
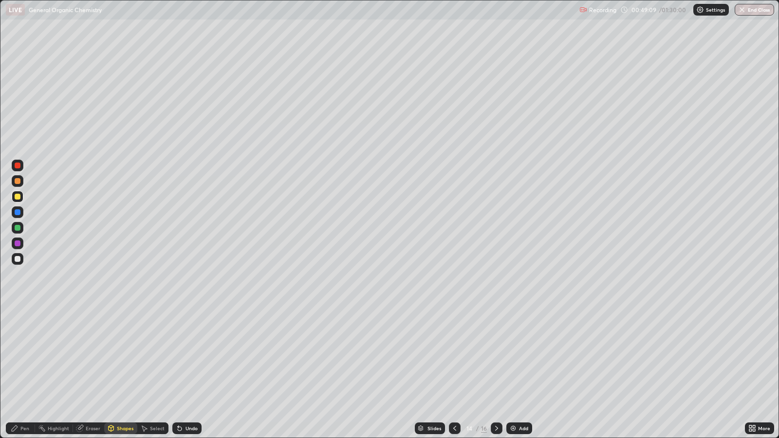
click at [119, 356] on div "Shapes" at bounding box center [125, 428] width 17 height 5
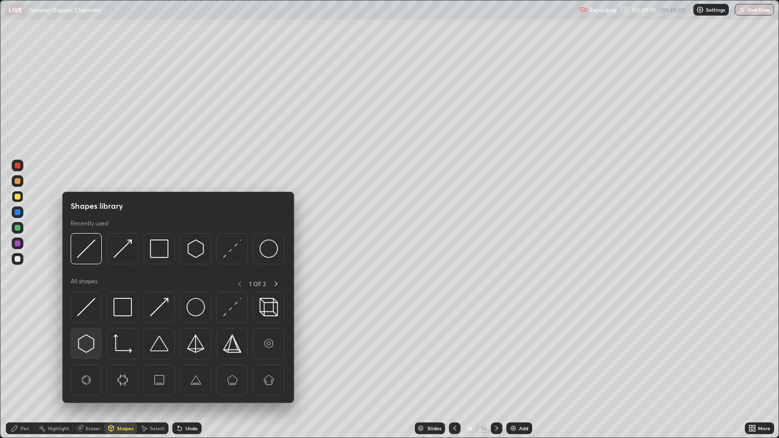
click at [86, 340] on img at bounding box center [86, 344] width 19 height 19
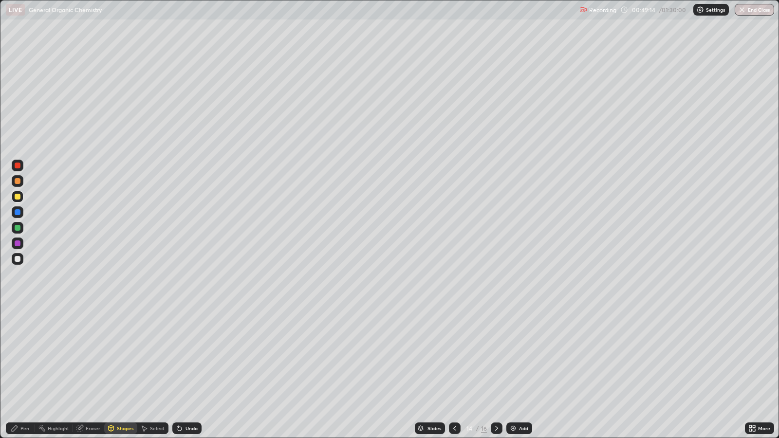
click at [21, 356] on div "Pen" at bounding box center [24, 428] width 9 height 5
click at [27, 356] on div "Pen" at bounding box center [24, 428] width 9 height 5
click at [17, 244] on div at bounding box center [18, 244] width 6 height 6
click at [188, 356] on div "Undo" at bounding box center [186, 429] width 29 height 12
click at [187, 356] on div "Undo" at bounding box center [186, 429] width 29 height 12
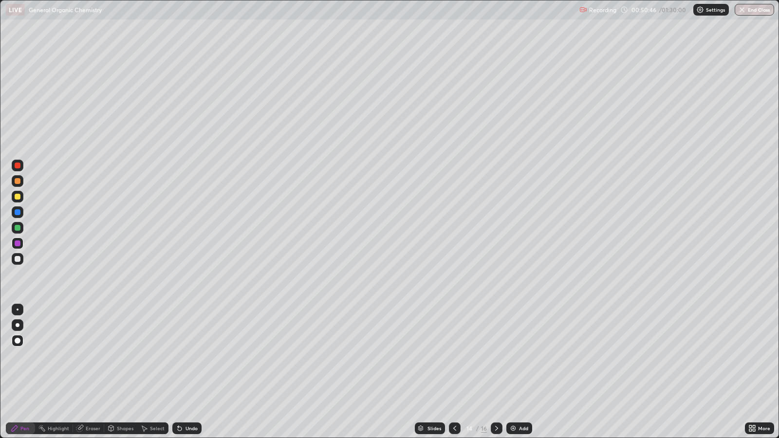
click at [18, 212] on div at bounding box center [18, 212] width 6 height 6
click at [456, 356] on div at bounding box center [455, 429] width 12 height 12
click at [454, 356] on icon at bounding box center [455, 429] width 8 height 8
click at [495, 356] on icon at bounding box center [497, 429] width 8 height 8
click at [451, 356] on div at bounding box center [455, 429] width 12 height 12
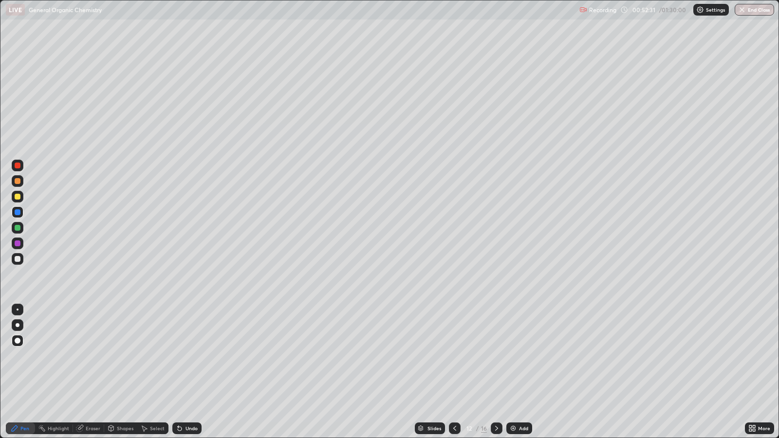
click at [495, 356] on icon at bounding box center [497, 429] width 8 height 8
click at [520, 356] on div "Add" at bounding box center [520, 429] width 26 height 12
click at [453, 356] on icon at bounding box center [455, 429] width 8 height 8
click at [494, 356] on icon at bounding box center [497, 429] width 8 height 8
click at [495, 356] on icon at bounding box center [497, 429] width 8 height 8
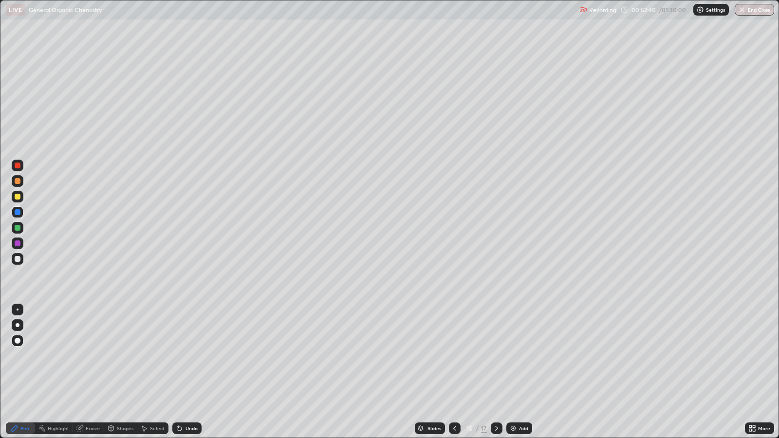
click at [518, 356] on div "Add" at bounding box center [520, 429] width 26 height 12
click at [122, 356] on div "Shapes" at bounding box center [125, 428] width 17 height 5
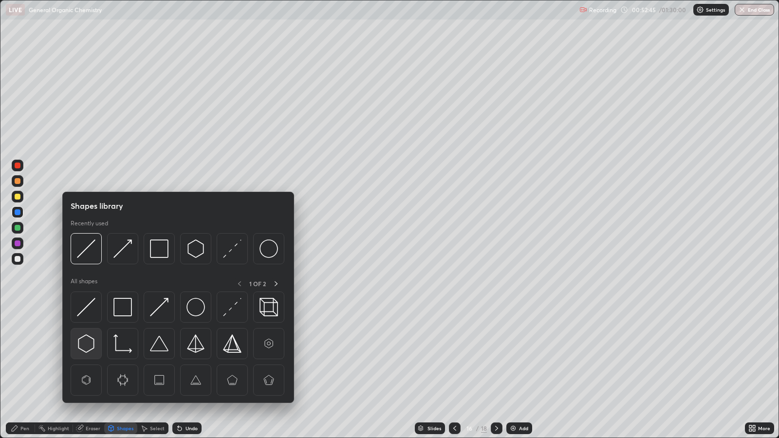
click at [87, 340] on img at bounding box center [86, 344] width 19 height 19
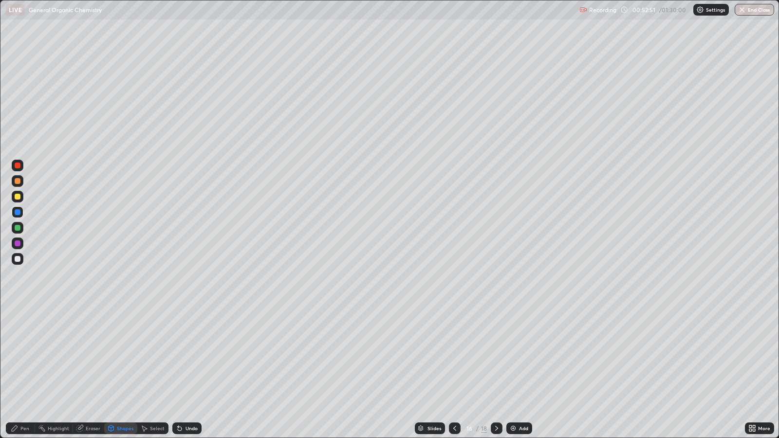
click at [25, 356] on div "Pen" at bounding box center [24, 428] width 9 height 5
click at [20, 196] on div at bounding box center [18, 197] width 12 height 12
click at [21, 242] on div at bounding box center [18, 244] width 12 height 12
click at [454, 356] on icon at bounding box center [455, 429] width 8 height 8
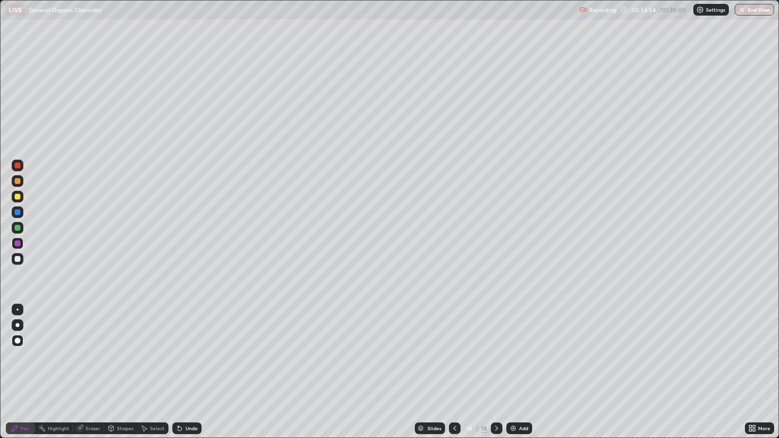
click at [451, 356] on icon at bounding box center [455, 429] width 8 height 8
click at [453, 356] on div at bounding box center [455, 429] width 12 height 12
click at [454, 356] on icon at bounding box center [455, 429] width 8 height 8
click at [494, 356] on icon at bounding box center [497, 429] width 8 height 8
click at [495, 356] on icon at bounding box center [497, 429] width 8 height 8
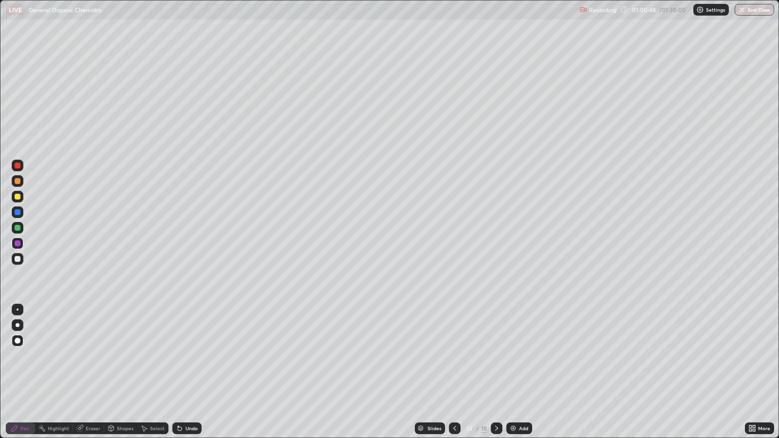
click at [495, 356] on icon at bounding box center [497, 429] width 8 height 8
click at [454, 356] on icon at bounding box center [455, 429] width 8 height 8
click at [499, 356] on icon at bounding box center [497, 429] width 8 height 8
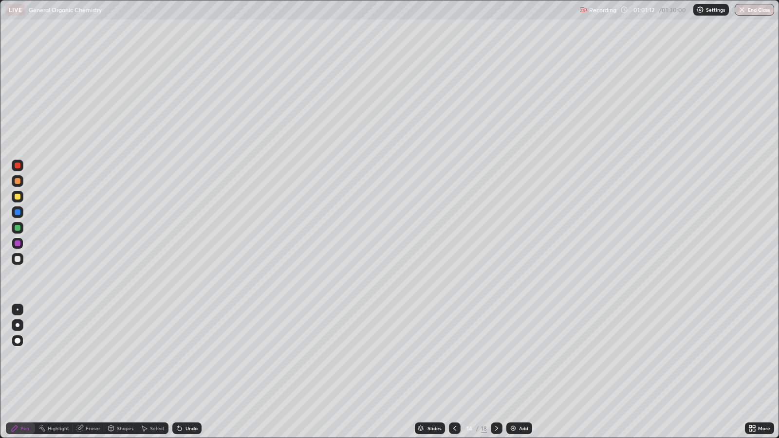
click at [495, 356] on icon at bounding box center [497, 429] width 8 height 8
click at [521, 356] on div "Add" at bounding box center [523, 428] width 9 height 5
click at [128, 356] on div "Shapes" at bounding box center [125, 428] width 17 height 5
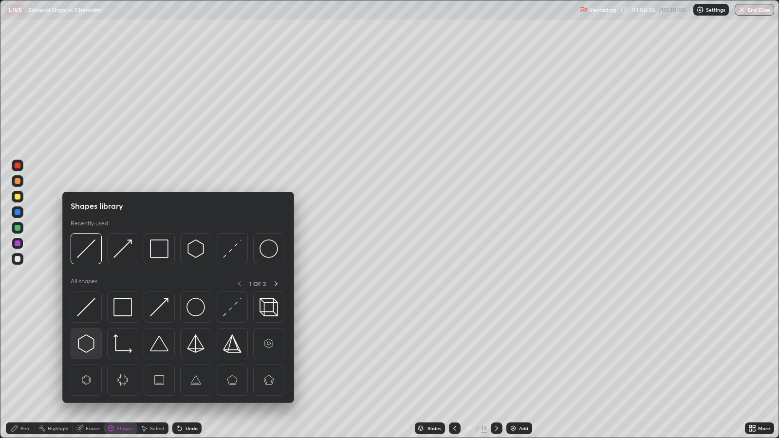
click at [91, 343] on img at bounding box center [86, 344] width 19 height 19
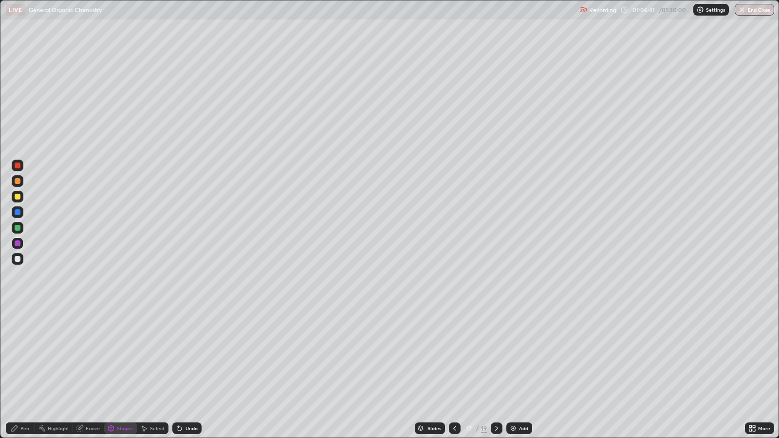
click at [24, 356] on div "Pen" at bounding box center [24, 428] width 9 height 5
click at [18, 194] on div at bounding box center [18, 197] width 6 height 6
click at [18, 244] on div at bounding box center [18, 244] width 6 height 6
click at [19, 230] on div at bounding box center [18, 228] width 6 height 6
click at [454, 356] on icon at bounding box center [455, 429] width 8 height 8
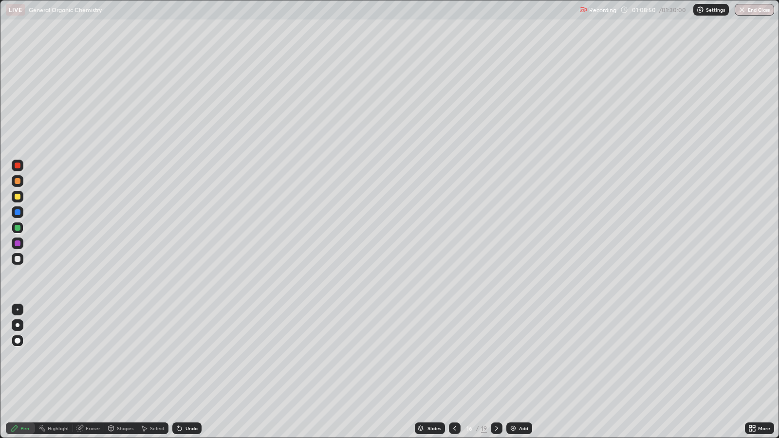
click at [454, 356] on icon at bounding box center [455, 429] width 8 height 8
click at [494, 356] on div at bounding box center [497, 429] width 12 height 12
click at [495, 356] on icon at bounding box center [497, 429] width 8 height 8
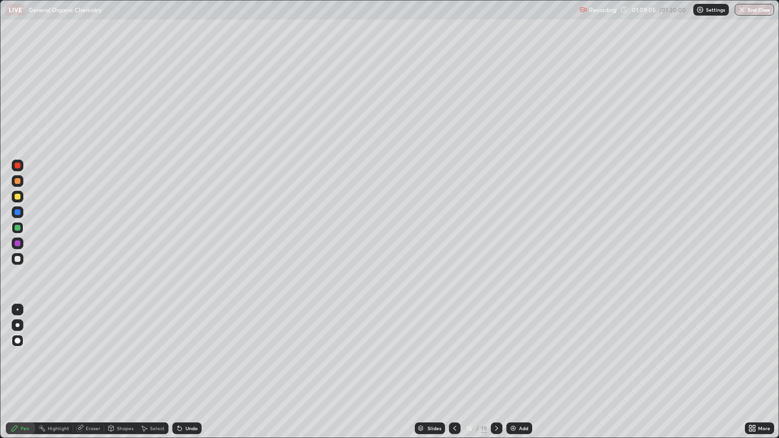
click at [497, 356] on icon at bounding box center [497, 429] width 8 height 8
click at [495, 356] on icon at bounding box center [497, 429] width 8 height 8
click at [501, 356] on div at bounding box center [497, 428] width 12 height 19
click at [458, 356] on div at bounding box center [455, 428] width 12 height 19
click at [519, 356] on div "Add" at bounding box center [523, 428] width 9 height 5
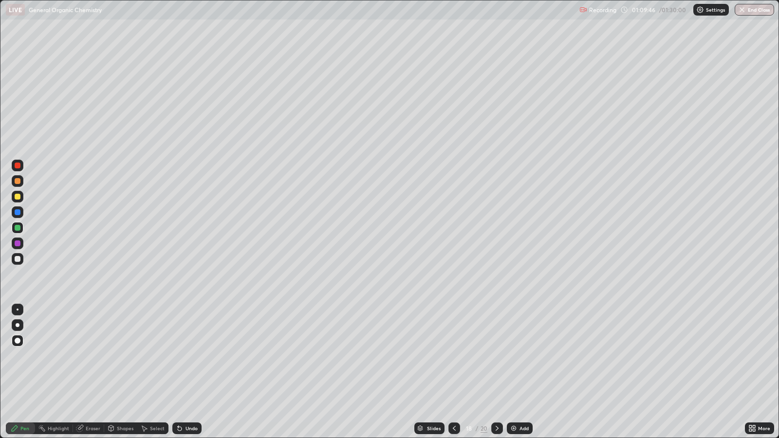
click at [121, 356] on div "Shapes" at bounding box center [125, 428] width 17 height 5
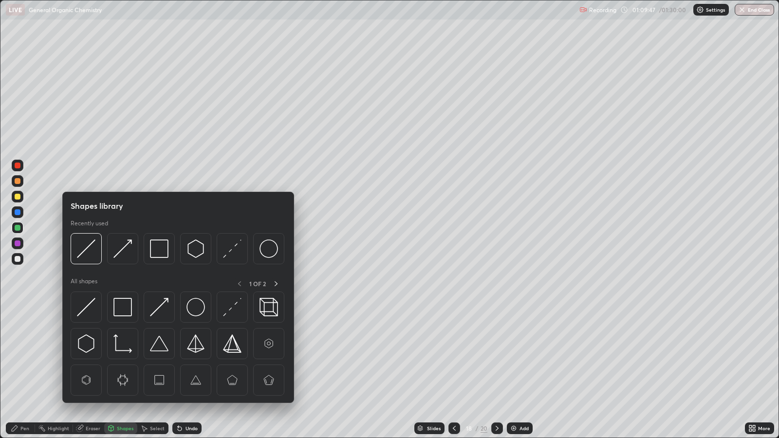
click at [89, 341] on img at bounding box center [86, 344] width 19 height 19
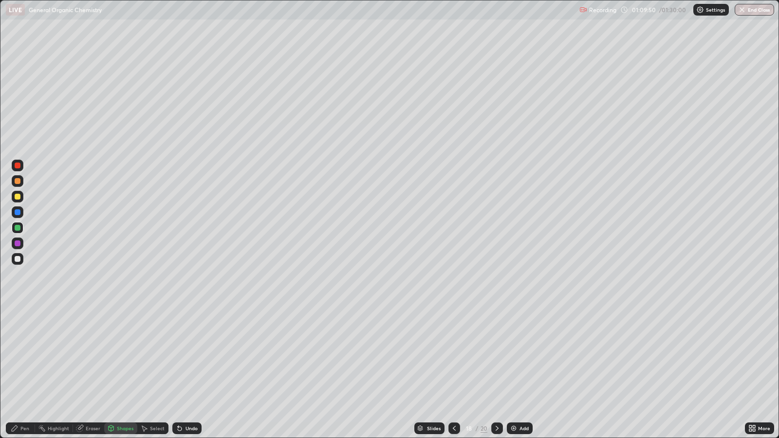
click at [27, 356] on div "Pen" at bounding box center [24, 428] width 9 height 5
click at [122, 356] on div "Shapes" at bounding box center [125, 428] width 17 height 5
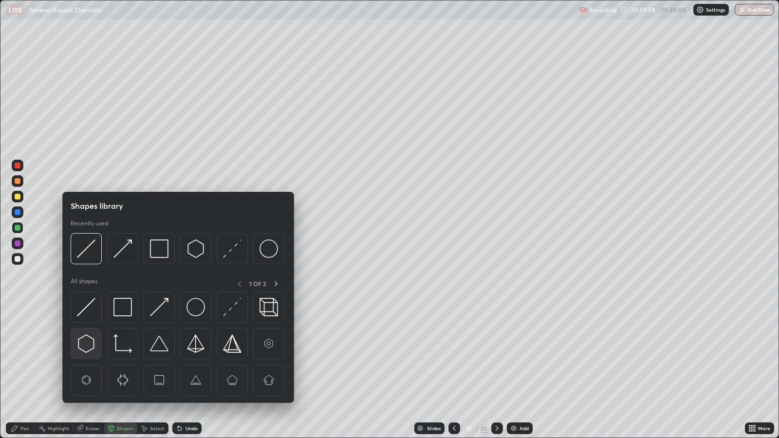
click at [87, 341] on img at bounding box center [86, 344] width 19 height 19
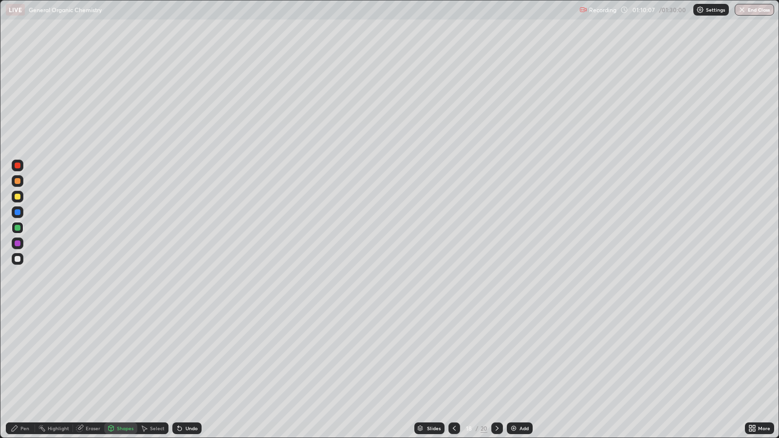
click at [31, 356] on div "Pen" at bounding box center [20, 429] width 29 height 12
click at [20, 258] on div at bounding box center [18, 259] width 6 height 6
click at [19, 196] on div at bounding box center [18, 197] width 6 height 6
click at [17, 244] on div at bounding box center [18, 244] width 6 height 6
click at [18, 197] on div at bounding box center [18, 197] width 6 height 6
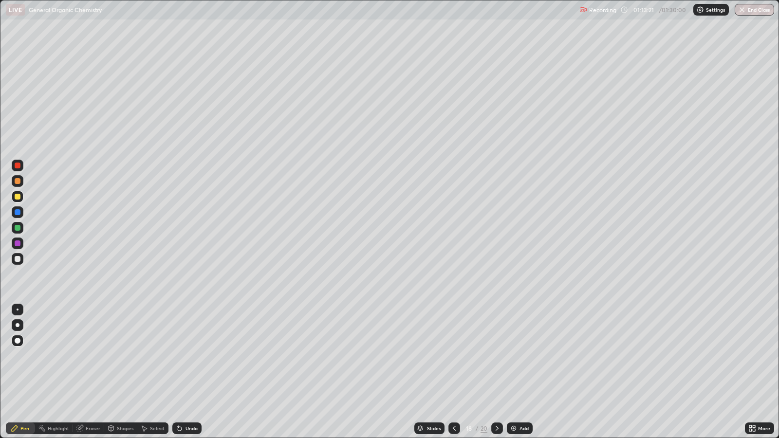
click at [18, 244] on div at bounding box center [18, 244] width 6 height 6
click at [19, 195] on div at bounding box center [18, 197] width 6 height 6
click at [18, 244] on div at bounding box center [18, 244] width 6 height 6
click at [19, 197] on div at bounding box center [18, 197] width 6 height 6
click at [124, 356] on div "Shapes" at bounding box center [125, 428] width 17 height 5
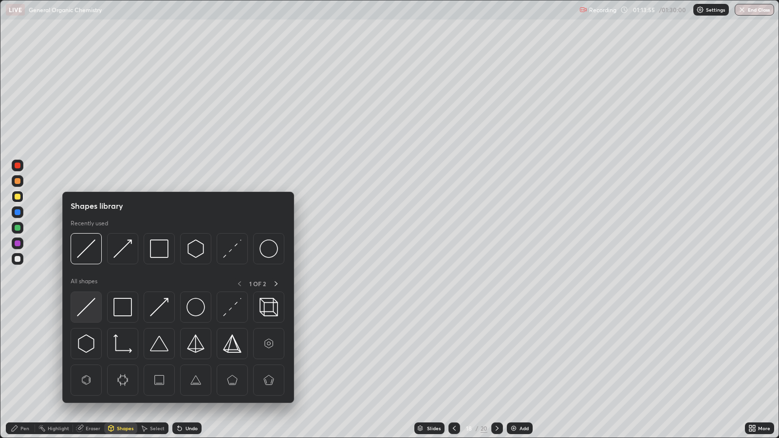
click at [87, 307] on img at bounding box center [86, 307] width 19 height 19
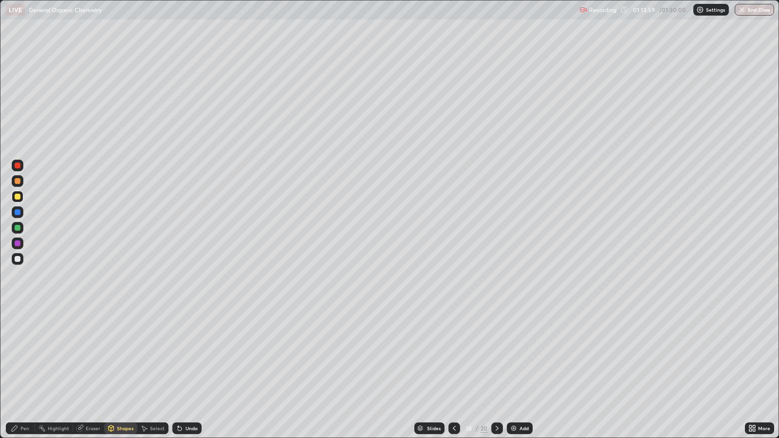
click at [23, 356] on div "Pen" at bounding box center [24, 428] width 9 height 5
click at [19, 212] on div at bounding box center [18, 212] width 6 height 6
click at [524, 356] on div "Add" at bounding box center [524, 428] width 9 height 5
click at [521, 356] on div "Add" at bounding box center [523, 428] width 9 height 5
click at [117, 356] on div "Shapes" at bounding box center [125, 428] width 17 height 5
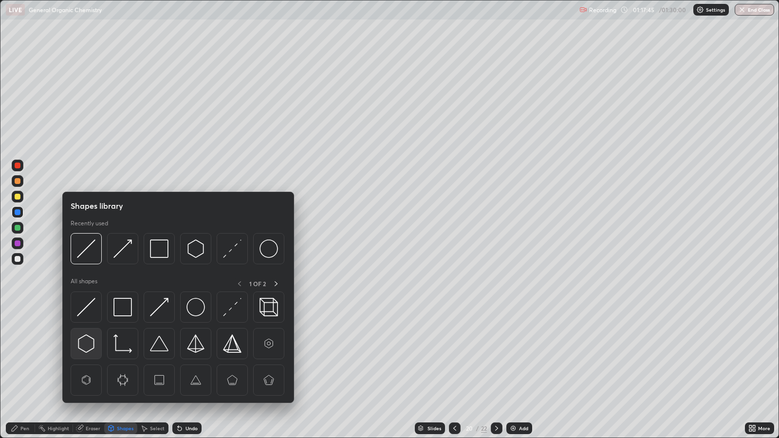
click at [87, 345] on img at bounding box center [86, 344] width 19 height 19
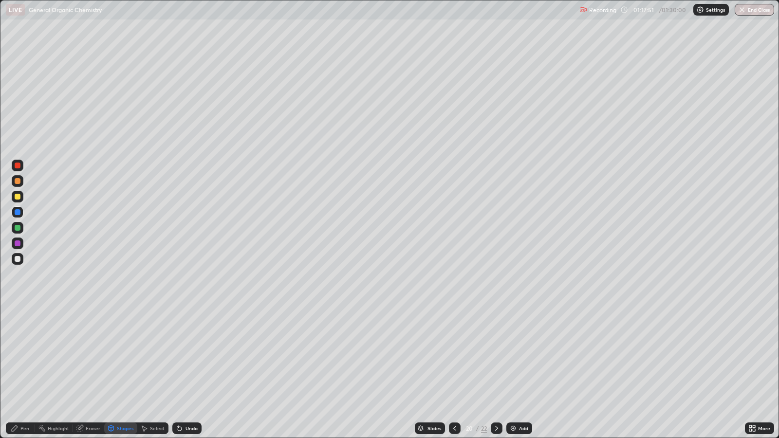
click at [24, 356] on div "Pen" at bounding box center [24, 428] width 9 height 5
click at [18, 197] on div at bounding box center [18, 197] width 6 height 6
click at [454, 356] on icon at bounding box center [455, 429] width 8 height 8
click at [496, 356] on icon at bounding box center [496, 428] width 3 height 5
click at [454, 356] on icon at bounding box center [455, 429] width 8 height 8
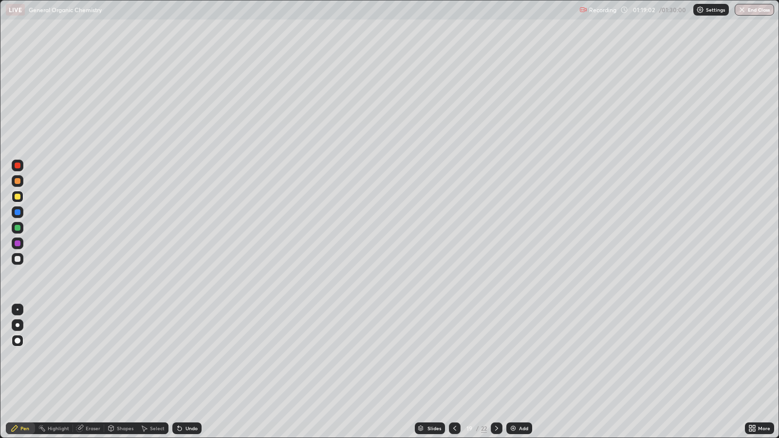
click at [496, 356] on icon at bounding box center [497, 429] width 8 height 8
click at [523, 356] on div "Add" at bounding box center [523, 428] width 9 height 5
click at [18, 195] on div at bounding box center [18, 197] width 6 height 6
click at [521, 356] on div "Add" at bounding box center [520, 429] width 26 height 12
click at [452, 356] on icon at bounding box center [455, 429] width 8 height 8
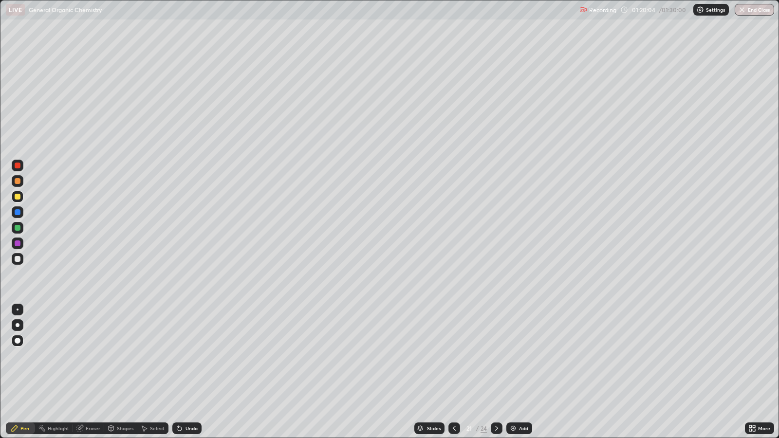
click at [457, 356] on icon at bounding box center [455, 429] width 8 height 8
click at [496, 356] on icon at bounding box center [497, 429] width 8 height 8
click at [21, 243] on div at bounding box center [18, 244] width 12 height 12
click at [18, 197] on div at bounding box center [18, 197] width 6 height 6
click at [498, 356] on icon at bounding box center [497, 429] width 8 height 8
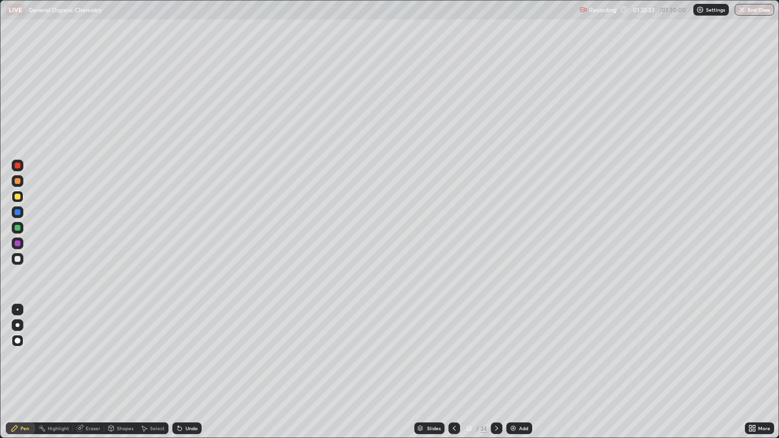
click at [454, 356] on icon at bounding box center [455, 429] width 8 height 8
click at [18, 244] on div at bounding box center [18, 244] width 6 height 6
click at [19, 195] on div at bounding box center [18, 197] width 6 height 6
click at [17, 259] on div at bounding box center [18, 259] width 6 height 6
click at [496, 356] on icon at bounding box center [497, 429] width 8 height 8
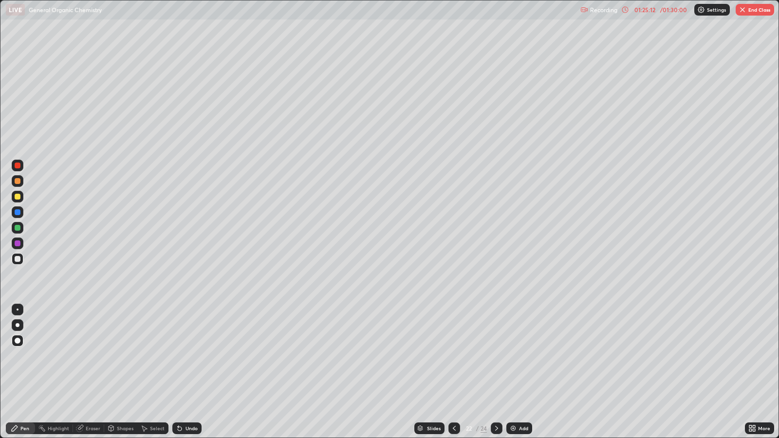
click at [19, 244] on div at bounding box center [18, 244] width 6 height 6
click at [18, 197] on div at bounding box center [18, 197] width 6 height 6
click at [521, 356] on div "Add" at bounding box center [523, 428] width 9 height 5
click at [127, 356] on div "Shapes" at bounding box center [125, 428] width 17 height 5
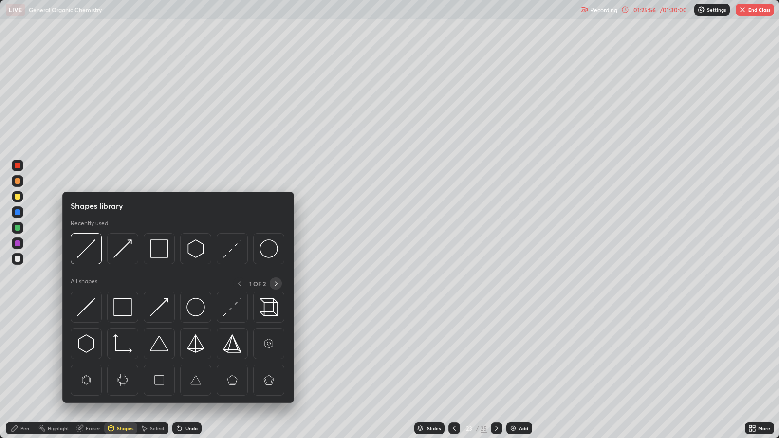
click at [275, 284] on icon at bounding box center [276, 284] width 8 height 8
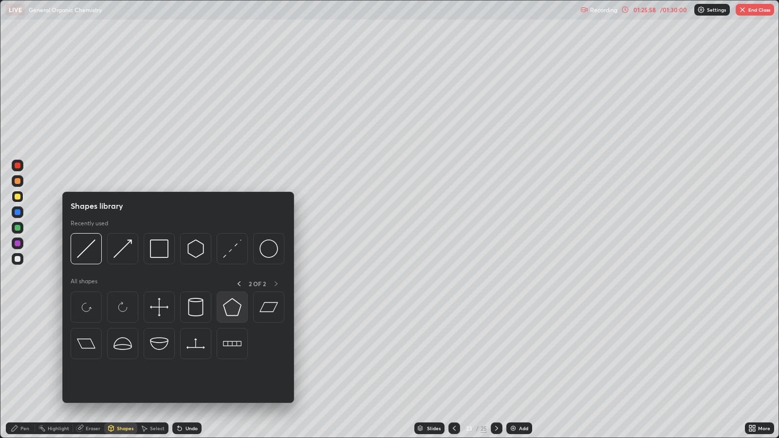
click at [231, 306] on img at bounding box center [232, 307] width 19 height 19
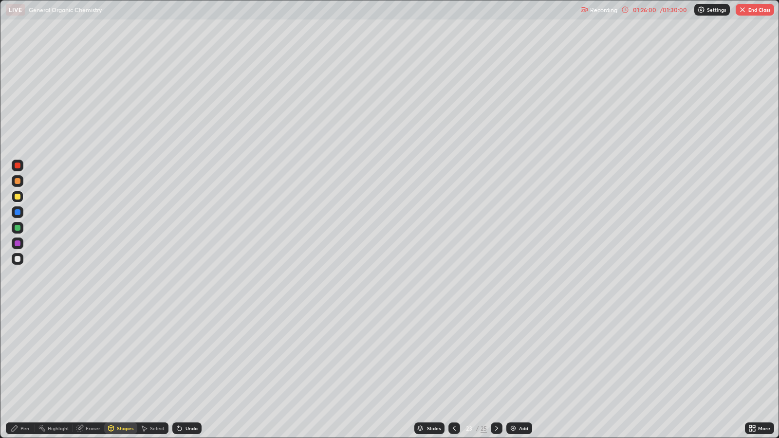
click at [29, 356] on div "Pen" at bounding box center [20, 429] width 29 height 12
click at [94, 356] on div "Eraser" at bounding box center [93, 428] width 15 height 5
click at [23, 356] on div "Pen" at bounding box center [24, 428] width 9 height 5
click at [87, 356] on div "Eraser" at bounding box center [93, 428] width 15 height 5
click at [17, 356] on icon at bounding box center [15, 429] width 8 height 8
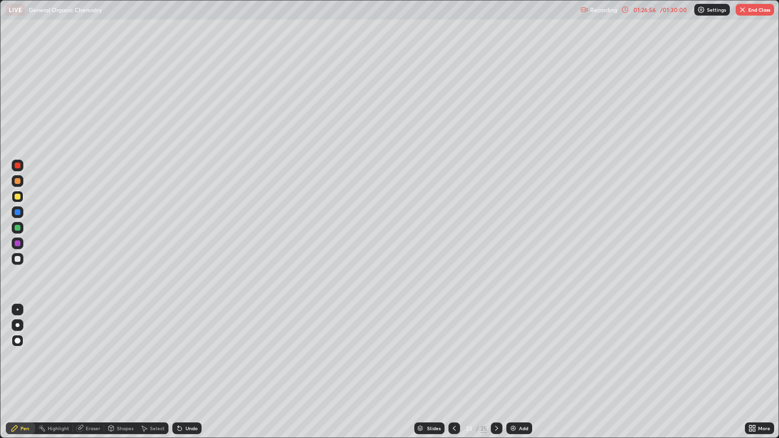
click at [455, 356] on div at bounding box center [455, 429] width 12 height 12
click at [454, 356] on icon at bounding box center [455, 429] width 8 height 8
click at [500, 356] on div at bounding box center [497, 428] width 12 height 19
click at [496, 356] on icon at bounding box center [497, 429] width 8 height 8
click at [755, 9] on button "End Class" at bounding box center [755, 10] width 38 height 12
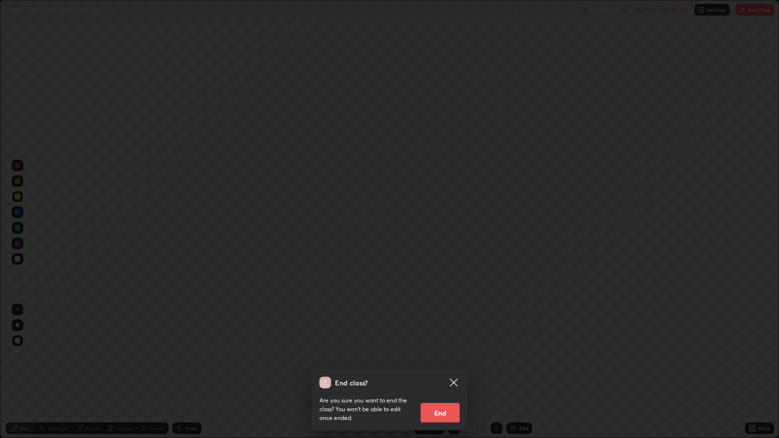
click at [440, 356] on button "End" at bounding box center [440, 412] width 39 height 19
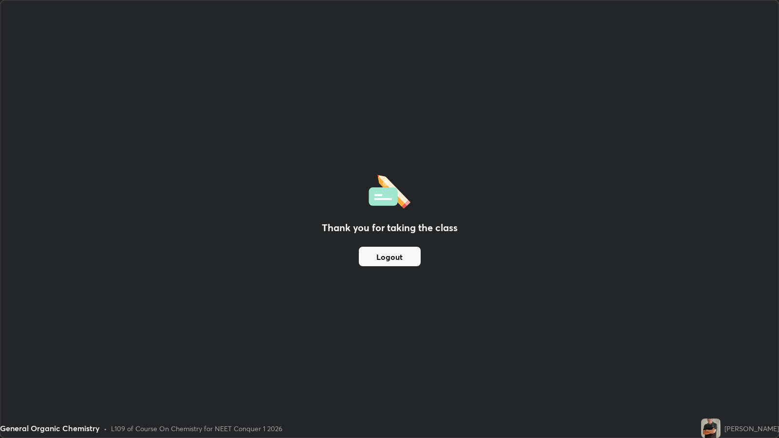
click at [396, 257] on button "Logout" at bounding box center [390, 256] width 62 height 19
